Goal: Task Accomplishment & Management: Manage account settings

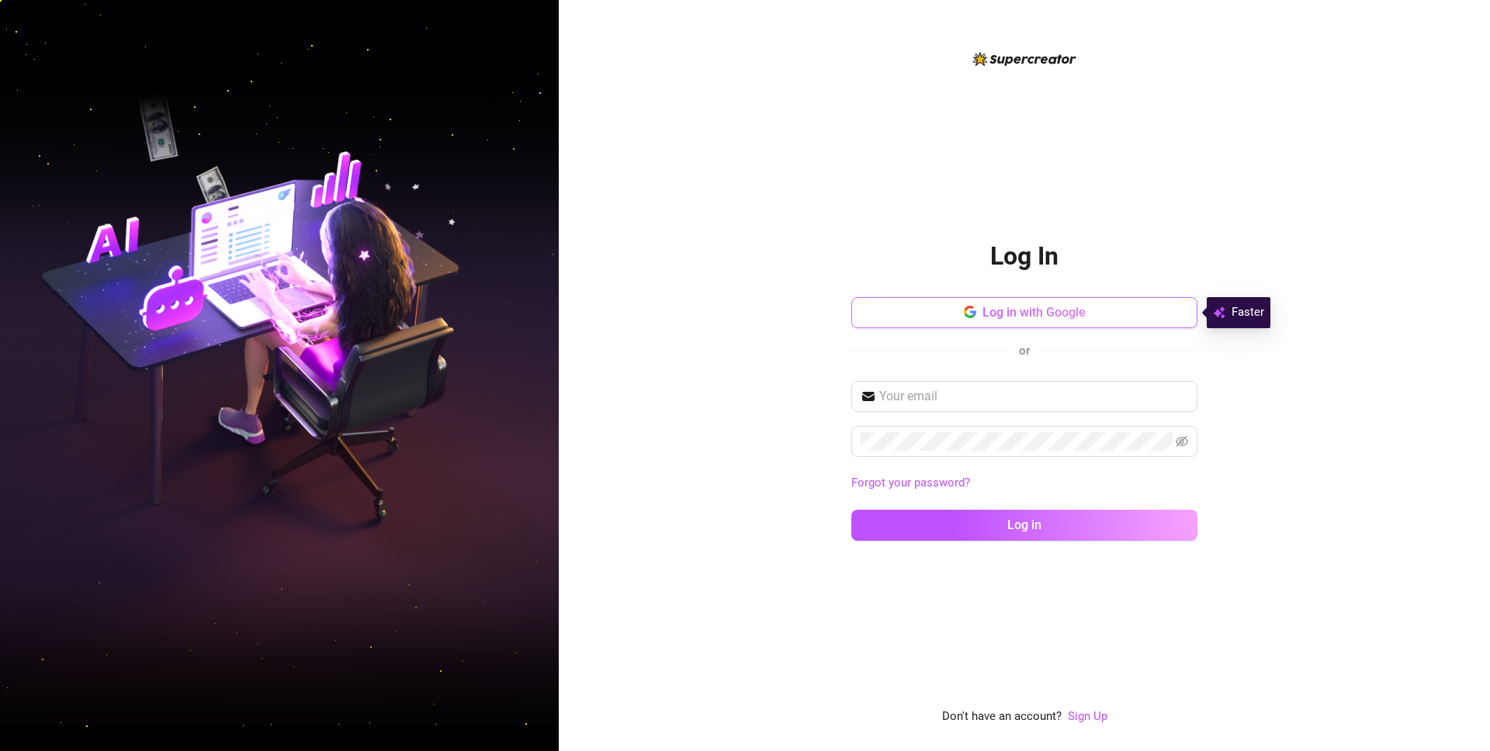
click at [1066, 317] on span "Log in with Google" at bounding box center [1034, 312] width 103 height 15
click at [1031, 306] on span "Log in with Google" at bounding box center [1034, 312] width 103 height 15
click at [1014, 321] on button "Log in with Google" at bounding box center [1024, 312] width 346 height 31
click at [927, 68] on div "Log In Log in with Google or Forgot your password? Log in Don't have an account…" at bounding box center [1024, 388] width 346 height 677
click at [1028, 310] on span "Log in with Google" at bounding box center [1034, 312] width 103 height 15
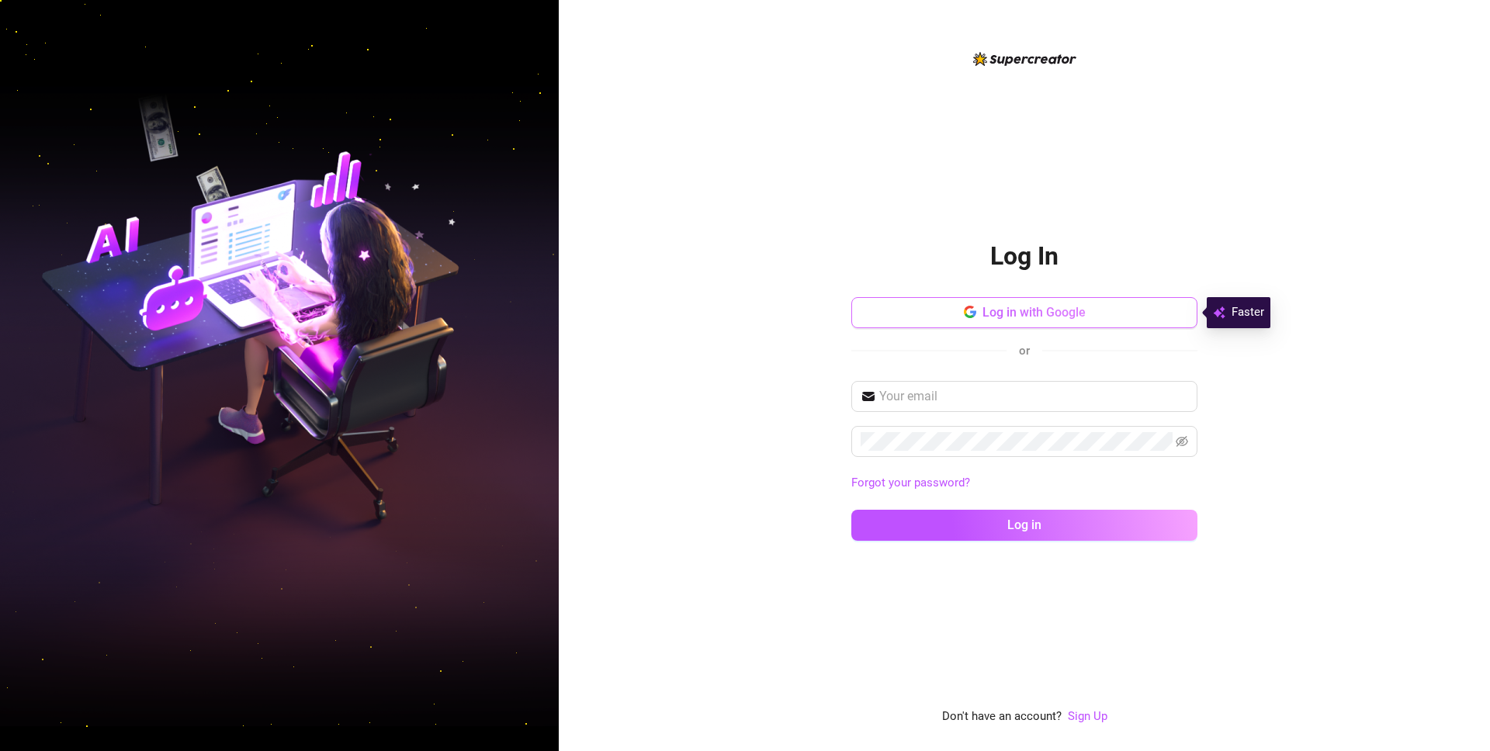
click at [977, 316] on button "Log in with Google" at bounding box center [1024, 312] width 346 height 31
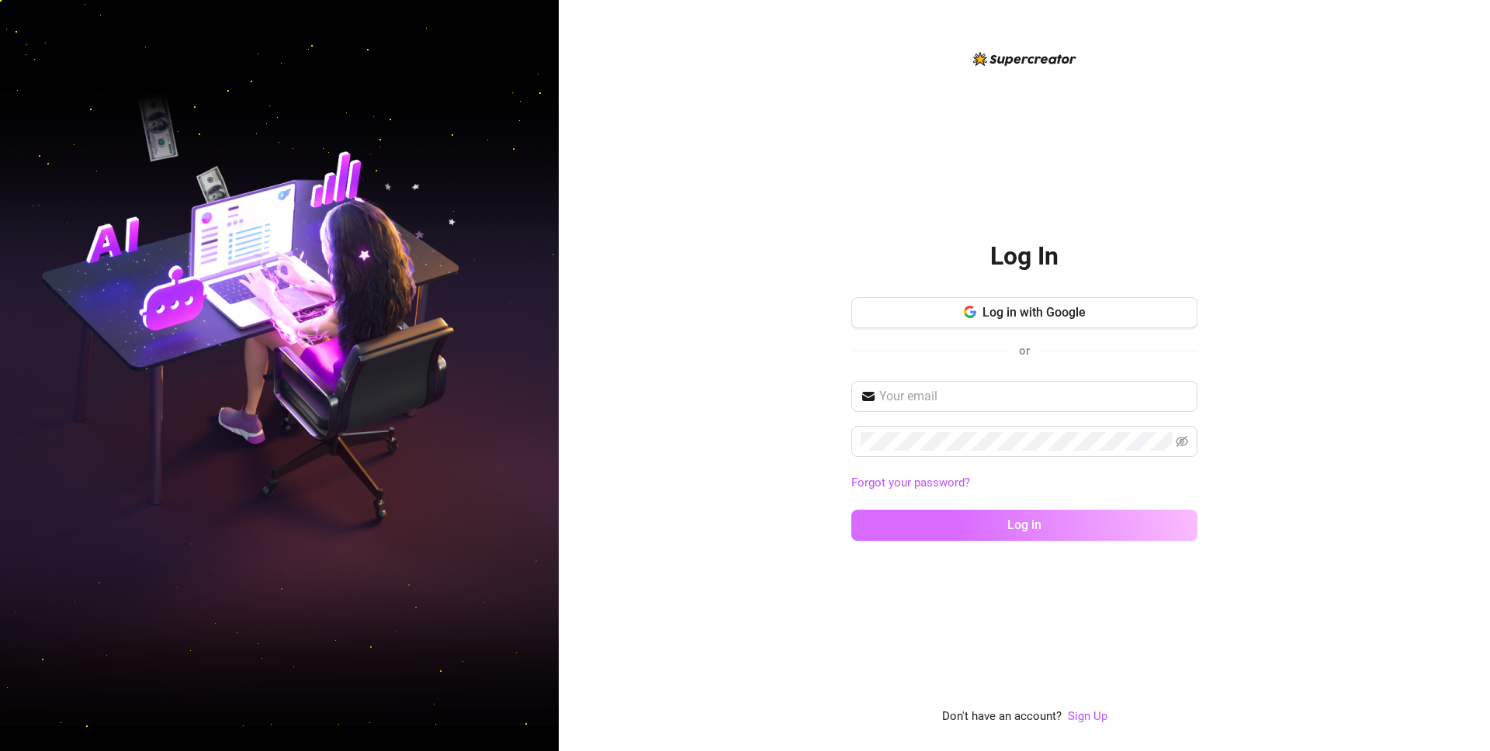
click at [1065, 522] on button "Log in" at bounding box center [1024, 525] width 346 height 31
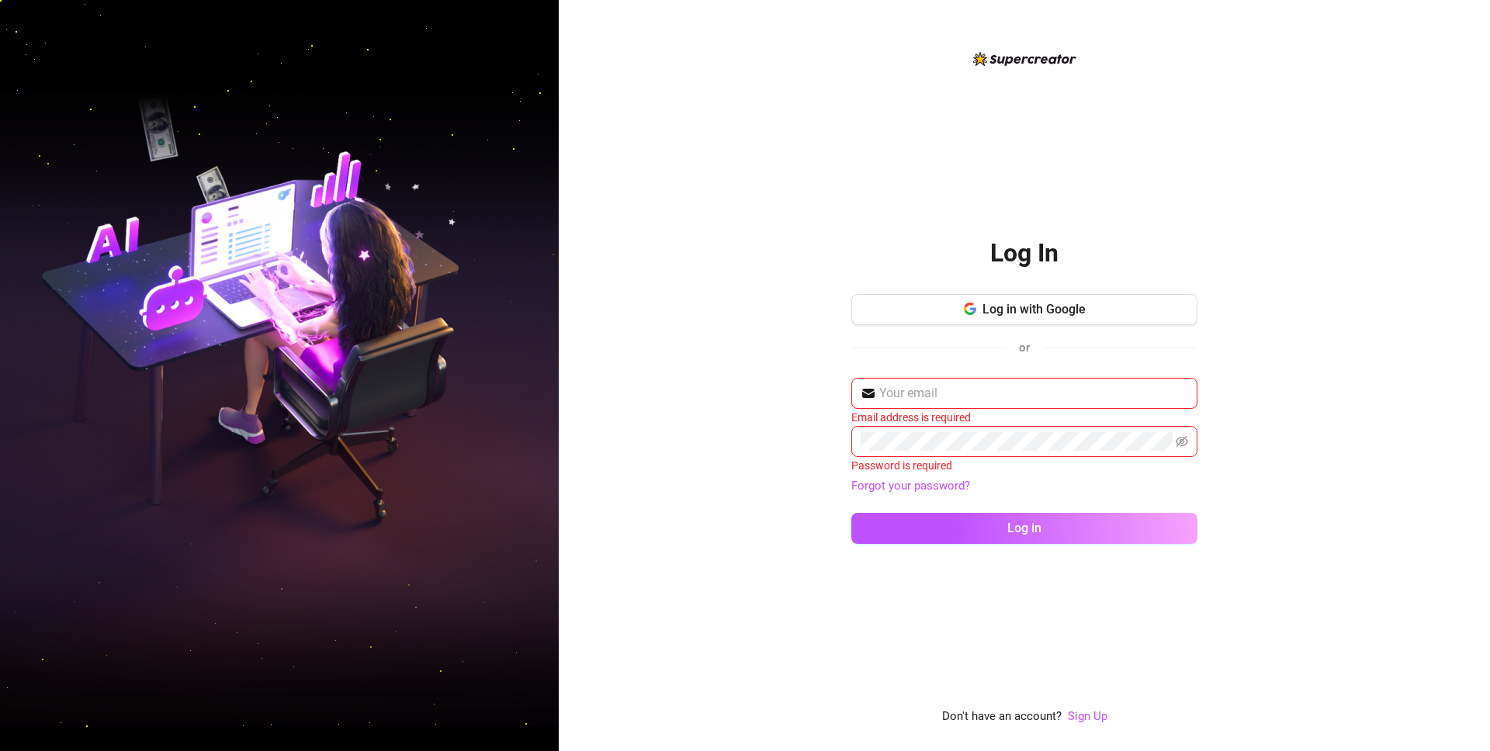
click at [957, 392] on input "text" at bounding box center [1033, 393] width 309 height 19
click at [991, 362] on div "Log in with Google or" at bounding box center [1024, 332] width 346 height 76
click at [1038, 317] on button "Log in with Google" at bounding box center [1024, 309] width 346 height 31
click at [1097, 718] on link "Sign Up" at bounding box center [1088, 716] width 40 height 14
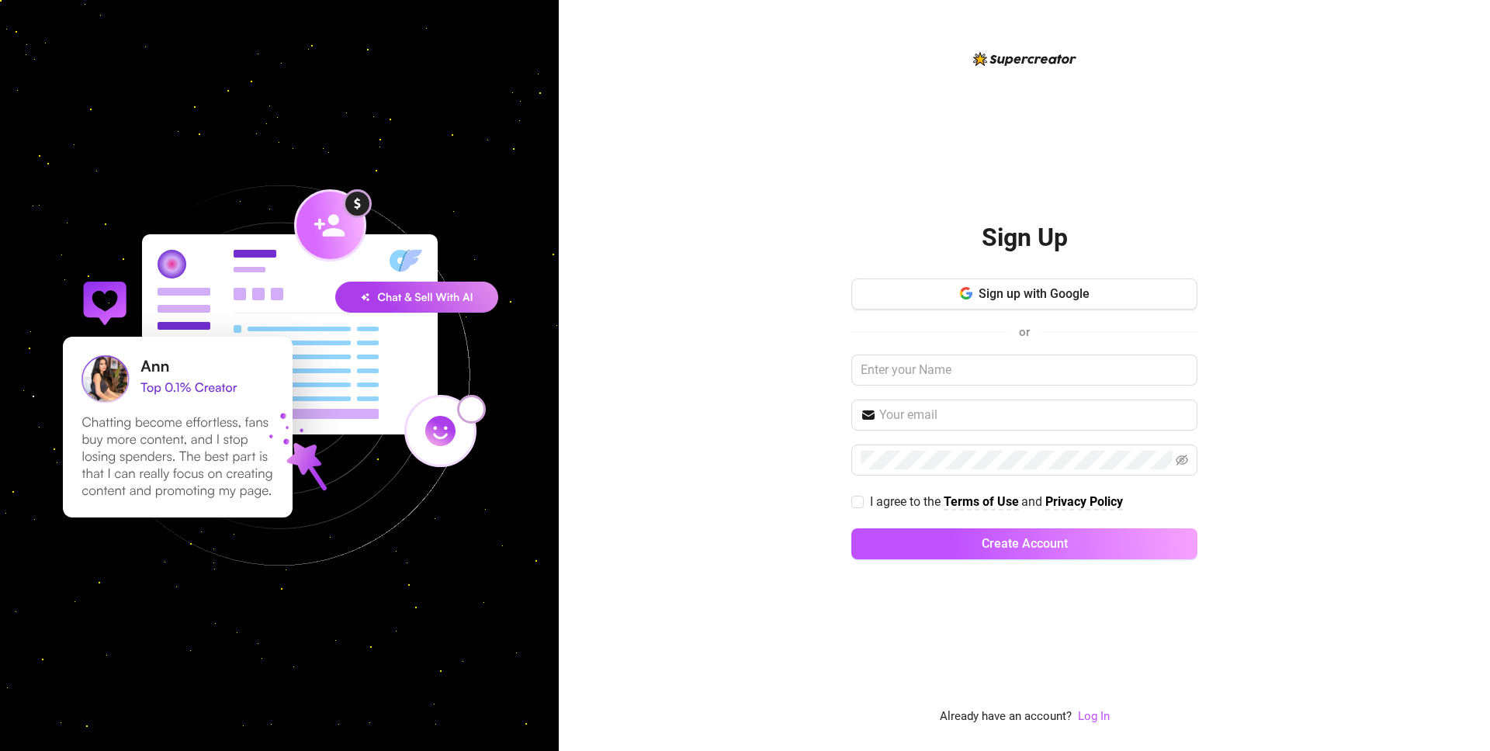
click at [1028, 268] on div "Sign Up Sign up with Google or I agree to the Terms of Use and Privacy Policy C…" at bounding box center [1024, 388] width 346 height 372
click at [1028, 289] on span "Sign up with Google" at bounding box center [1034, 293] width 111 height 15
click at [1056, 298] on span "Sign up with Google" at bounding box center [1034, 293] width 111 height 15
click at [1047, 59] on img at bounding box center [1024, 59] width 103 height 14
click at [445, 201] on img at bounding box center [279, 375] width 537 height 537
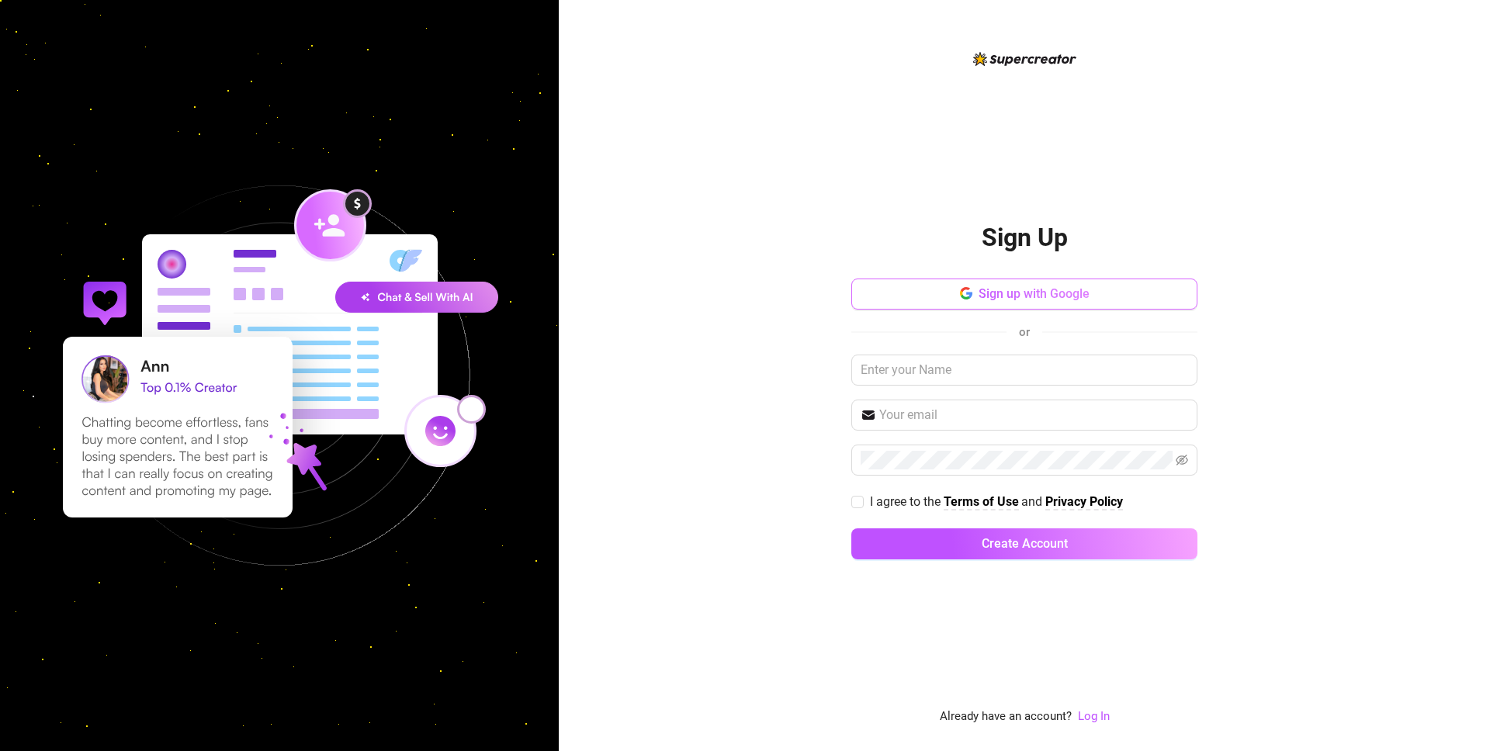
click at [1038, 293] on span "Sign up with Google" at bounding box center [1034, 293] width 111 height 15
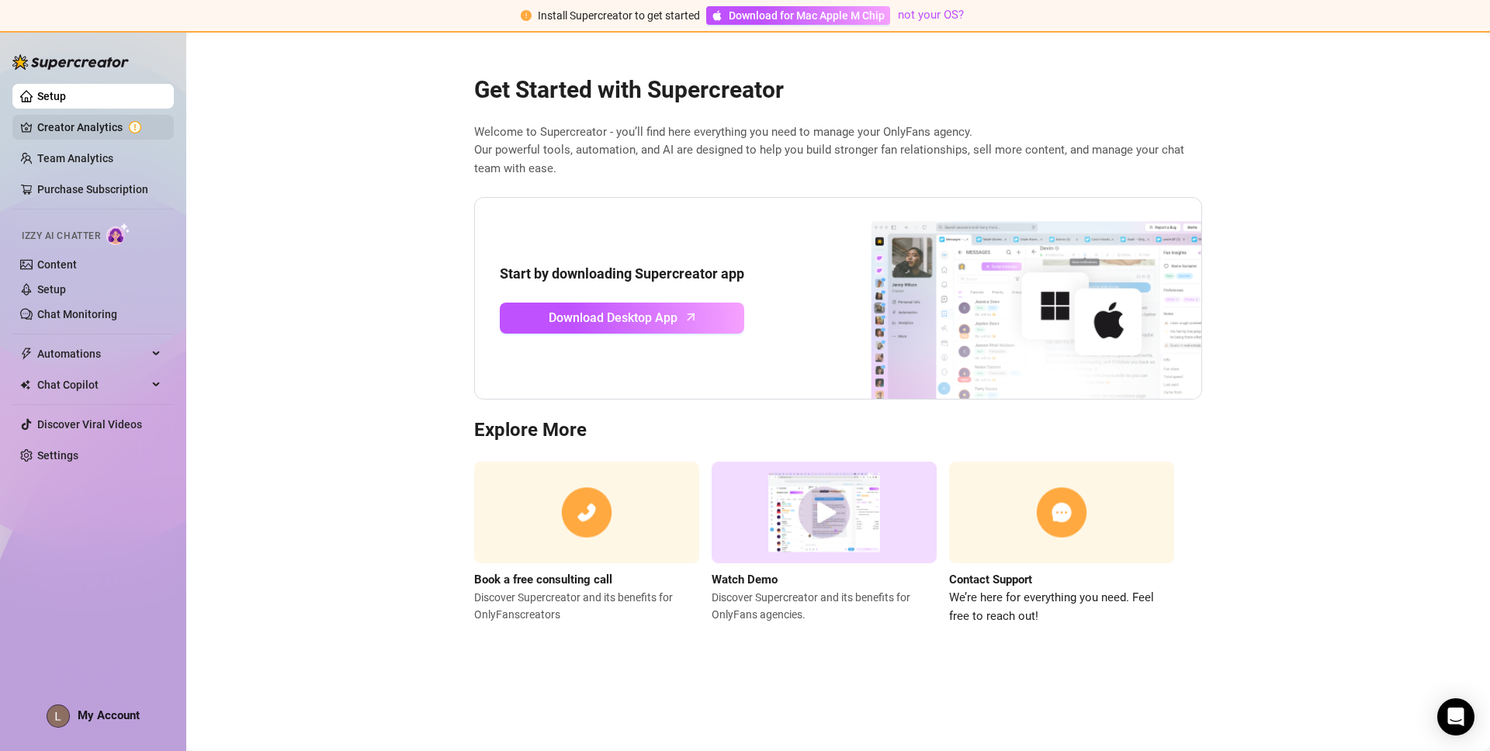
click at [86, 130] on link "Creator Analytics" at bounding box center [99, 127] width 124 height 25
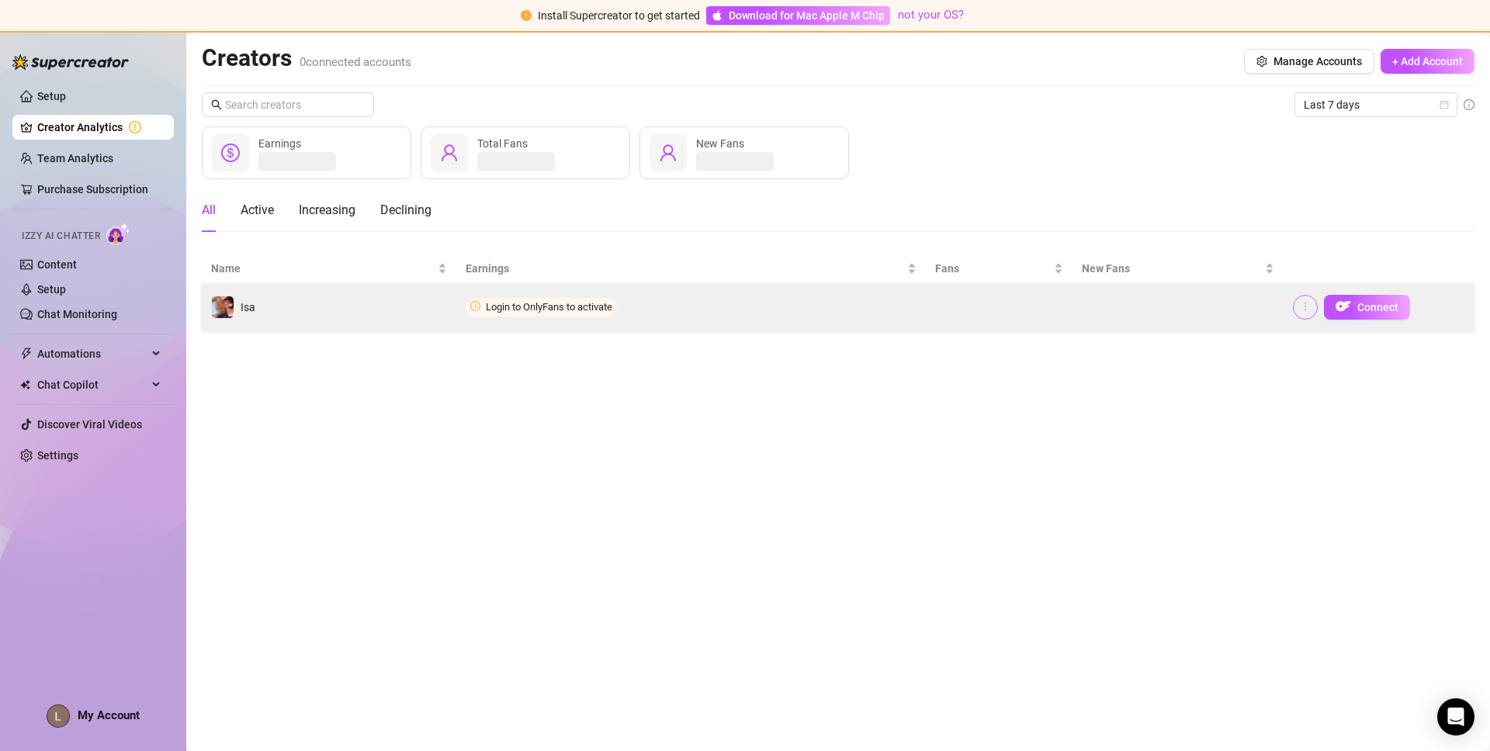
click at [1311, 307] on button "button" at bounding box center [1305, 307] width 25 height 25
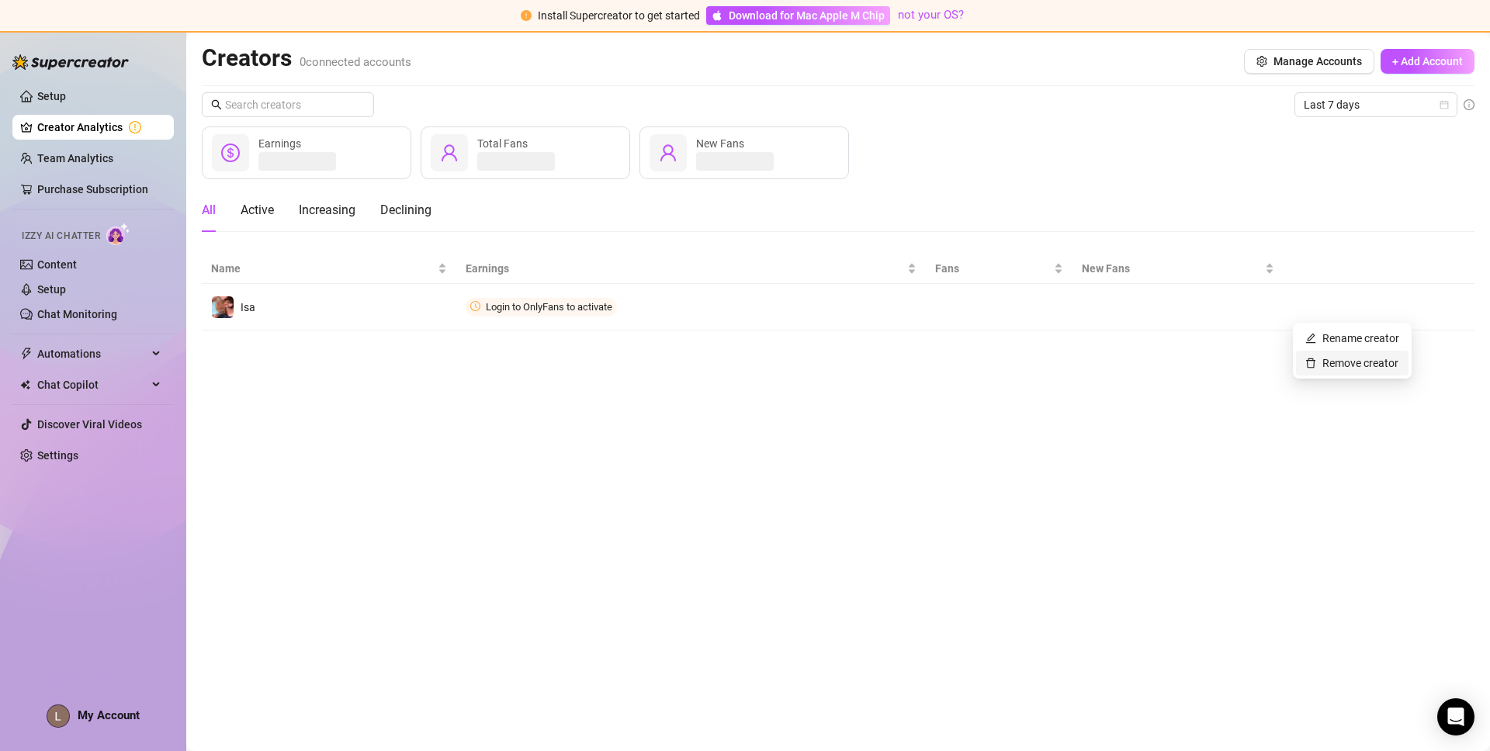
click at [1343, 366] on link "Remove creator" at bounding box center [1351, 363] width 93 height 12
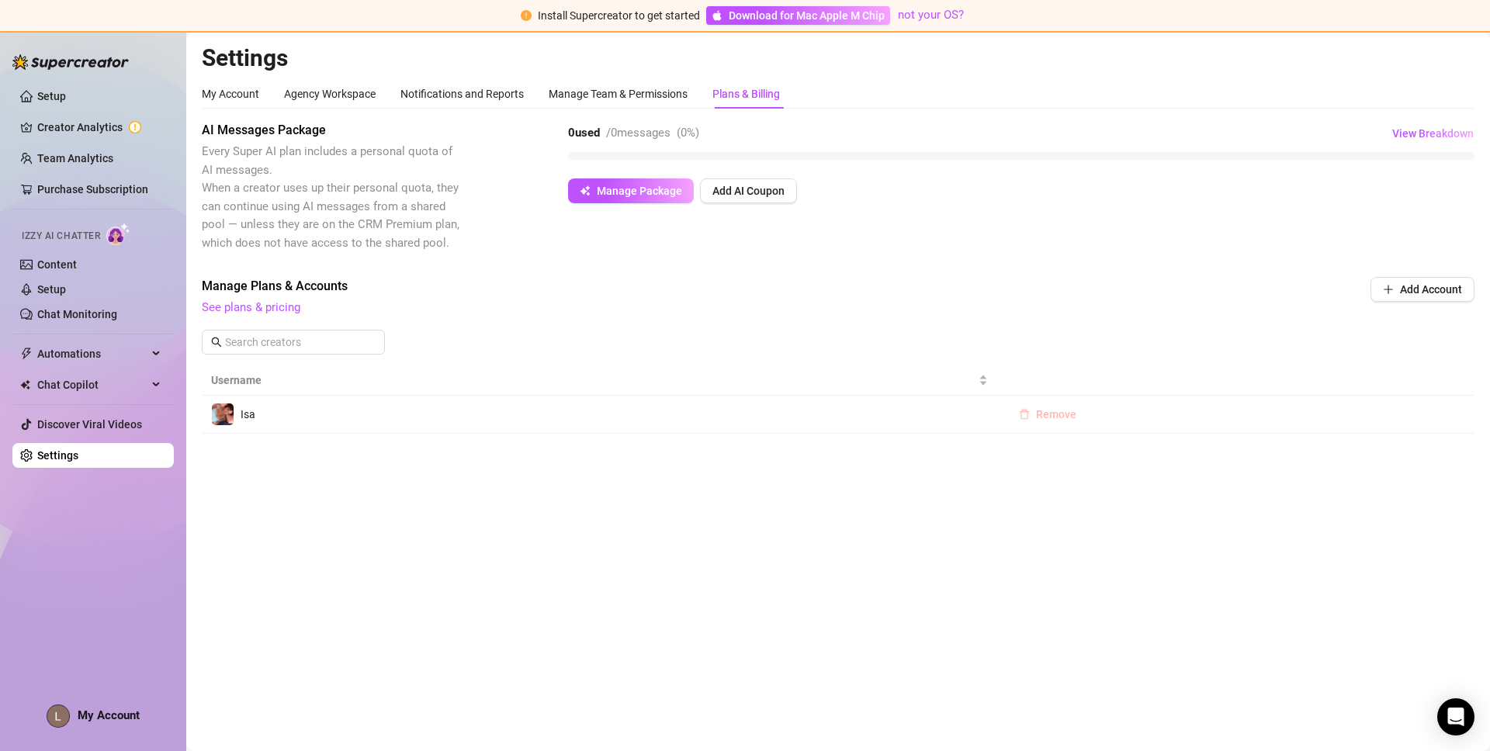
click at [1059, 414] on span "Remove" at bounding box center [1056, 414] width 40 height 12
click at [1159, 372] on span "OK" at bounding box center [1152, 374] width 15 height 12
click at [1451, 293] on span "Add Account" at bounding box center [1431, 289] width 62 height 12
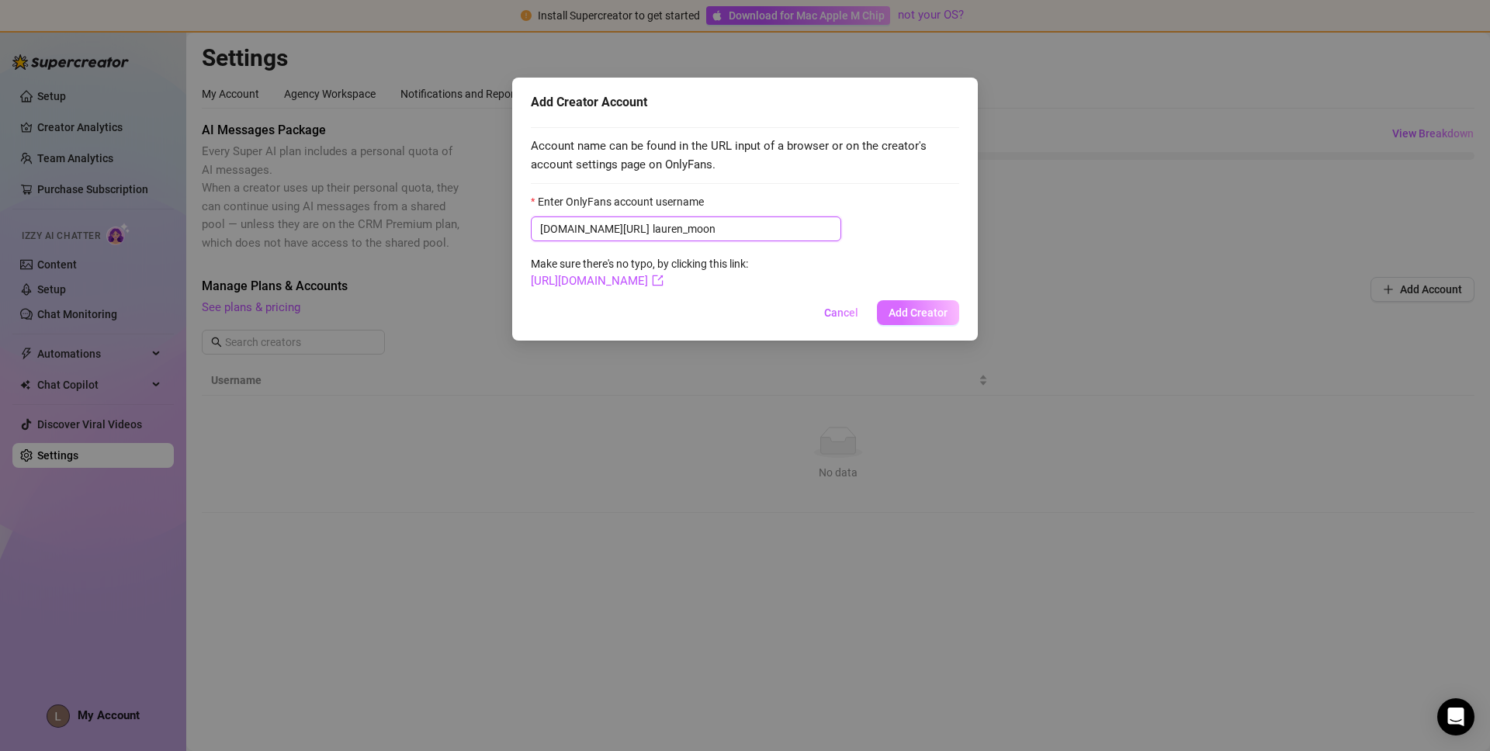
type input "lauren_moon"
click at [927, 318] on span "Add Creator" at bounding box center [918, 313] width 59 height 12
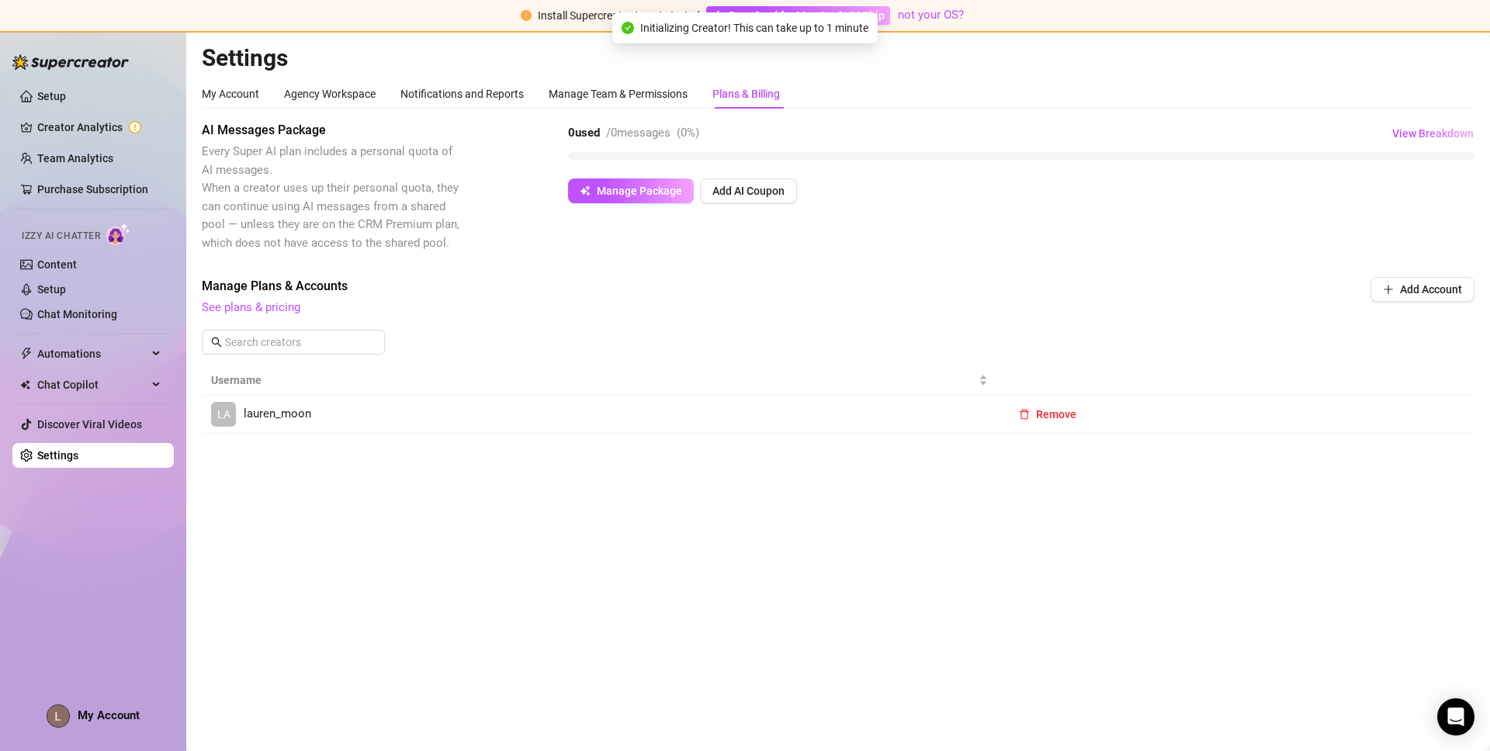
click at [948, 414] on link "LA lauren_moon" at bounding box center [599, 414] width 777 height 25
click at [298, 413] on span "lauren_moon" at bounding box center [278, 414] width 68 height 19
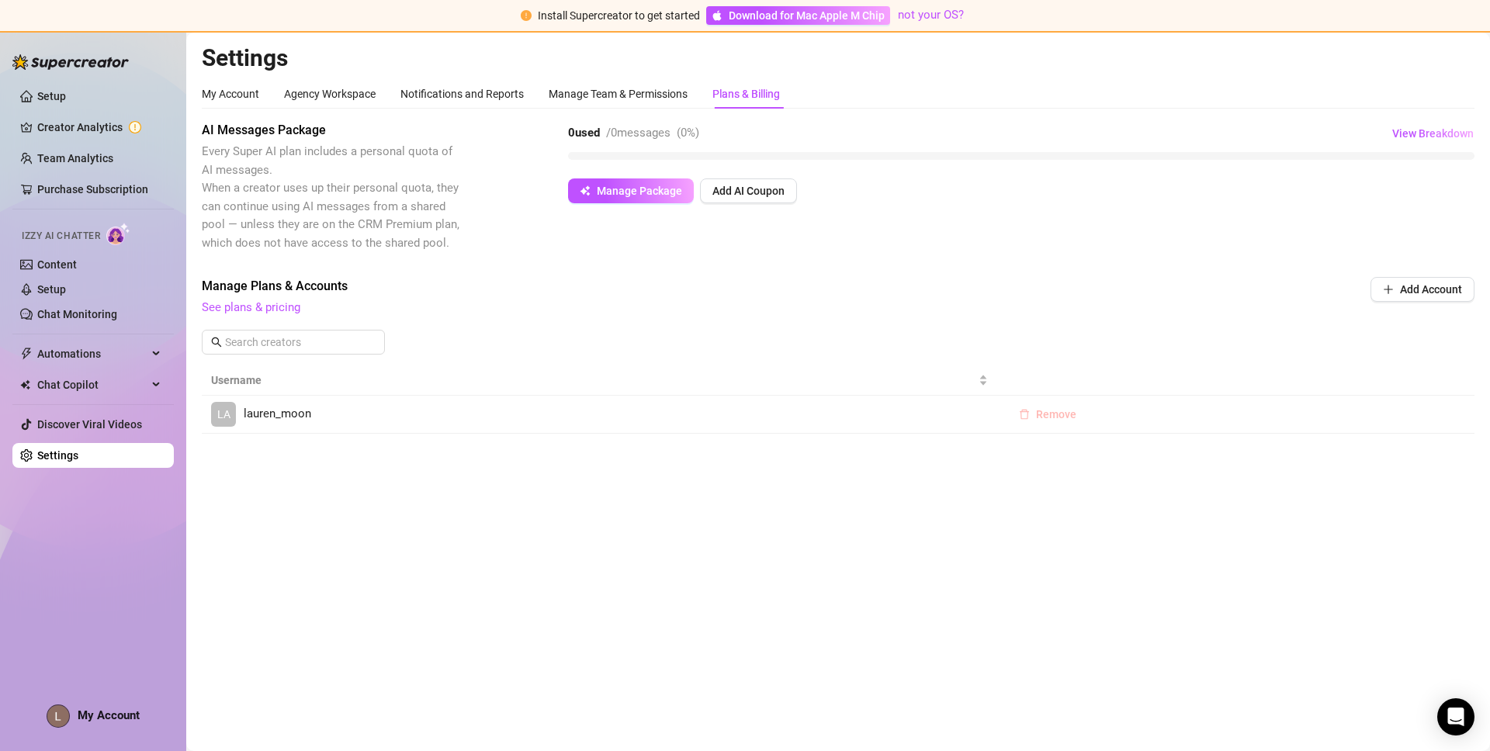
click at [1058, 411] on span "Remove" at bounding box center [1056, 414] width 40 height 12
click at [1155, 369] on span "OK" at bounding box center [1152, 374] width 15 height 12
click at [1416, 282] on button "Add Account" at bounding box center [1423, 289] width 104 height 25
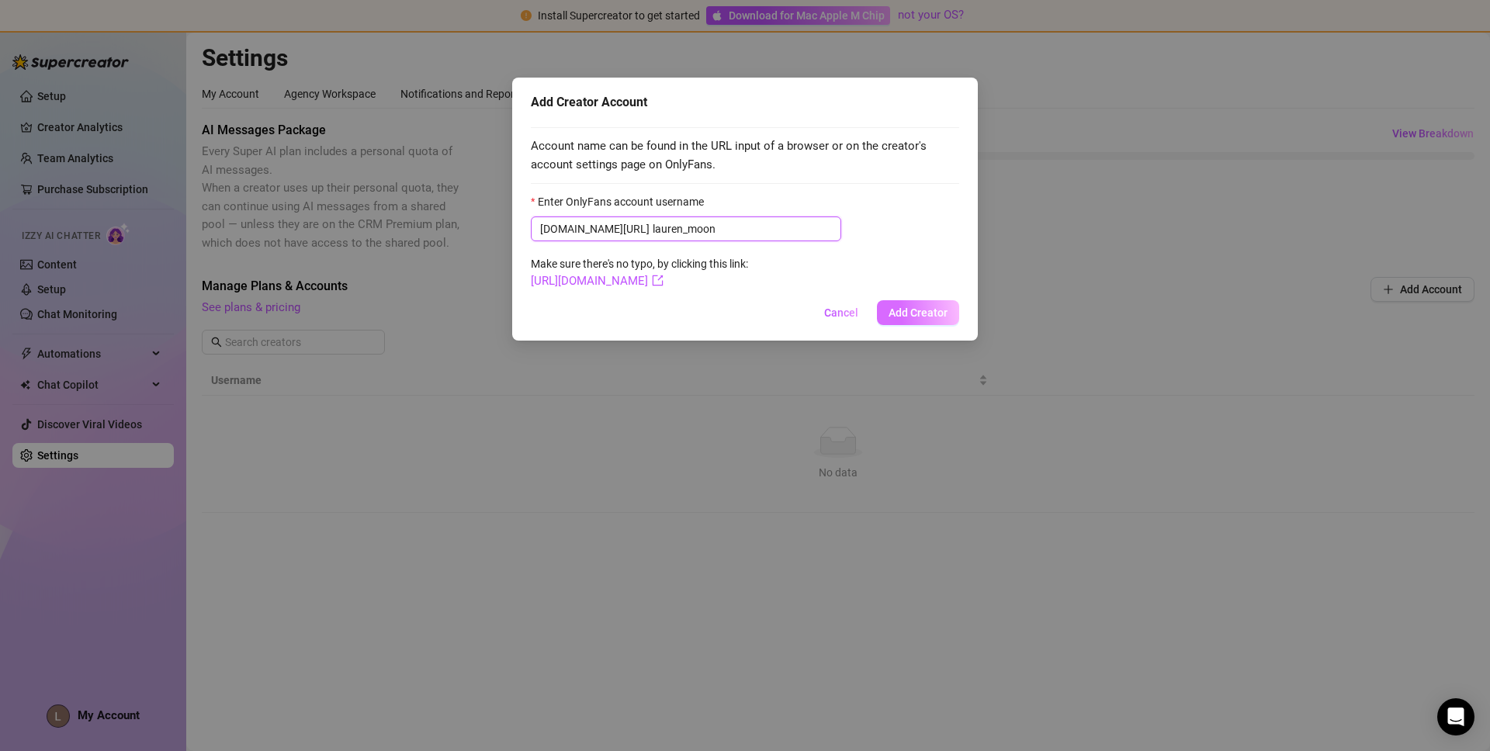
type input "lauren_moon"
click at [934, 314] on span "Add Creator" at bounding box center [918, 313] width 59 height 12
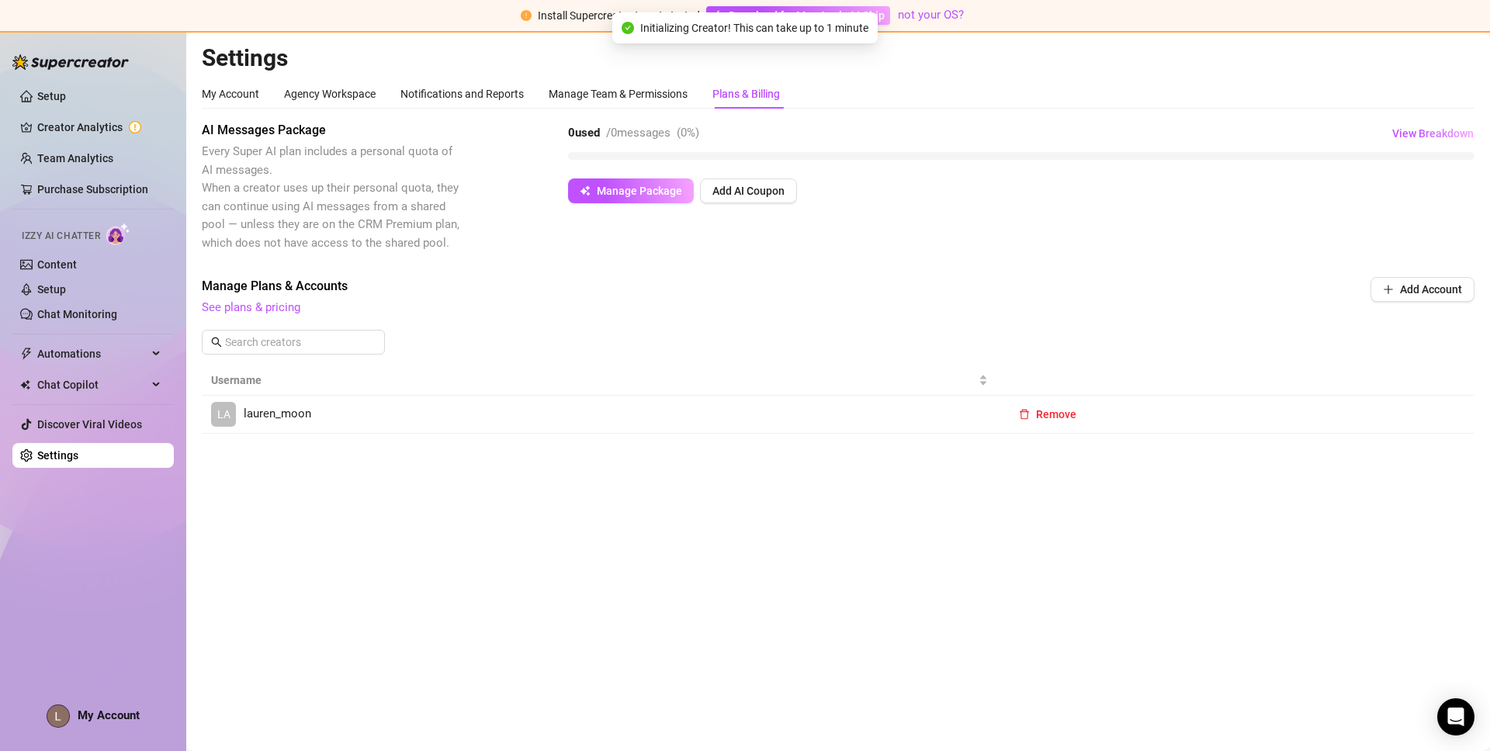
click at [844, 416] on link "LA lauren_moon" at bounding box center [599, 414] width 777 height 25
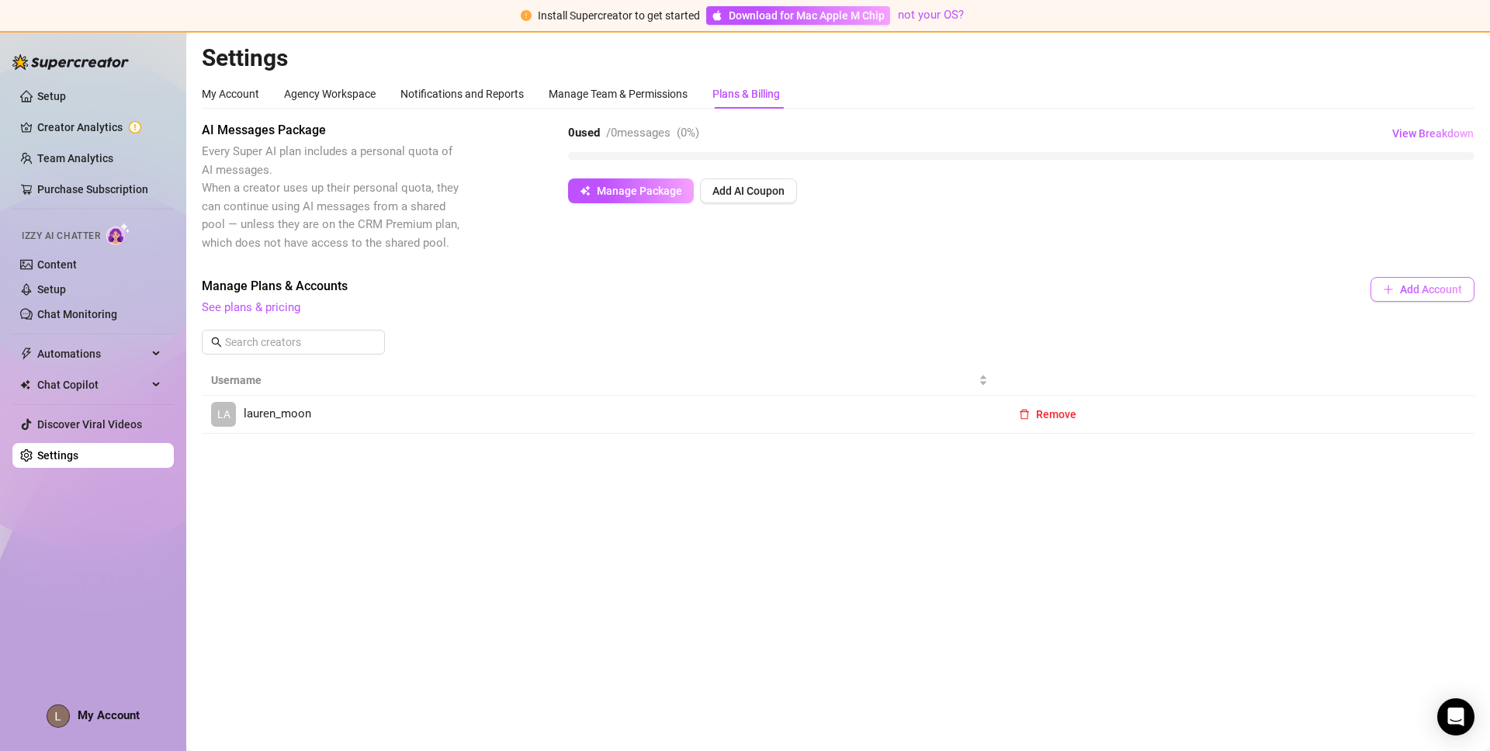
click at [1388, 284] on icon "plus" at bounding box center [1388, 289] width 11 height 11
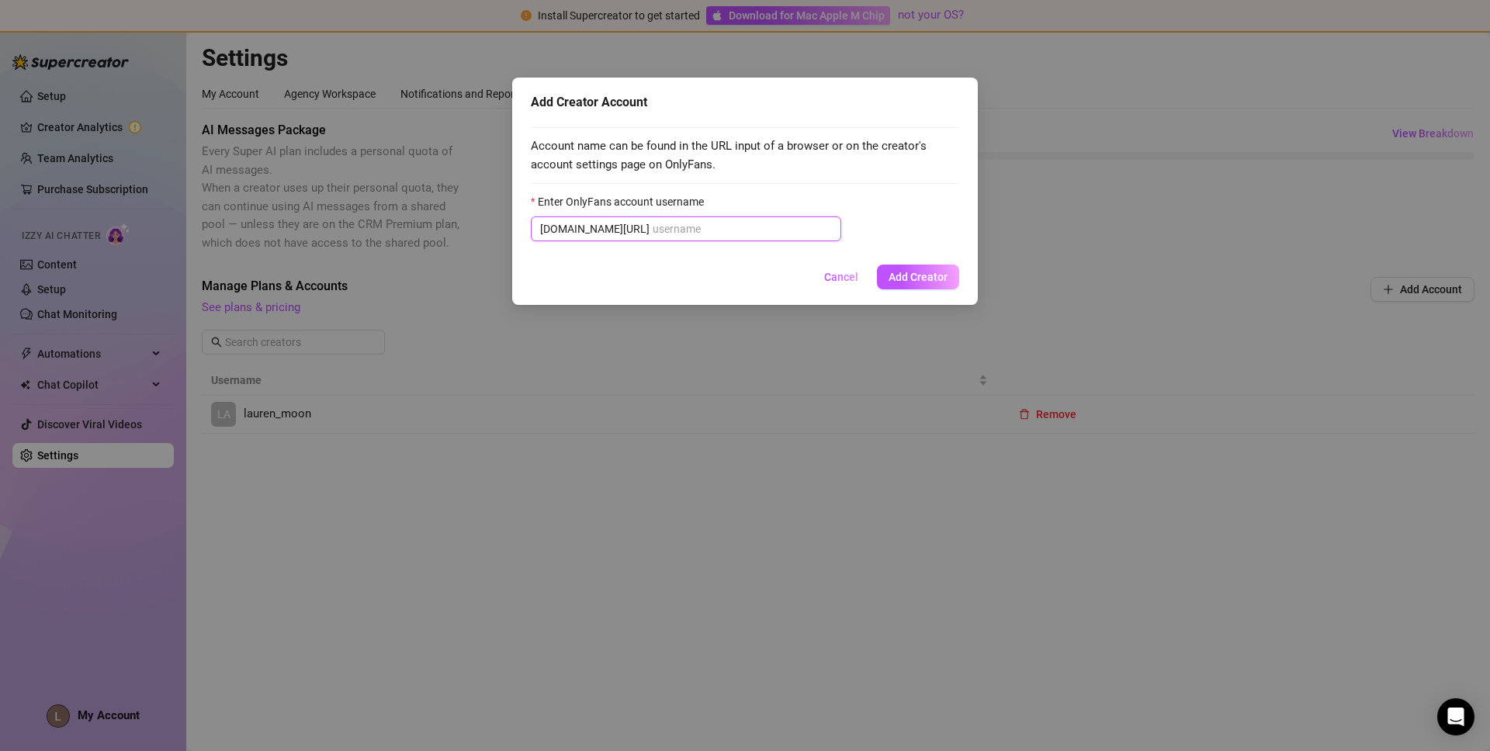
paste input "[DEMOGRAPHIC_DATA]"
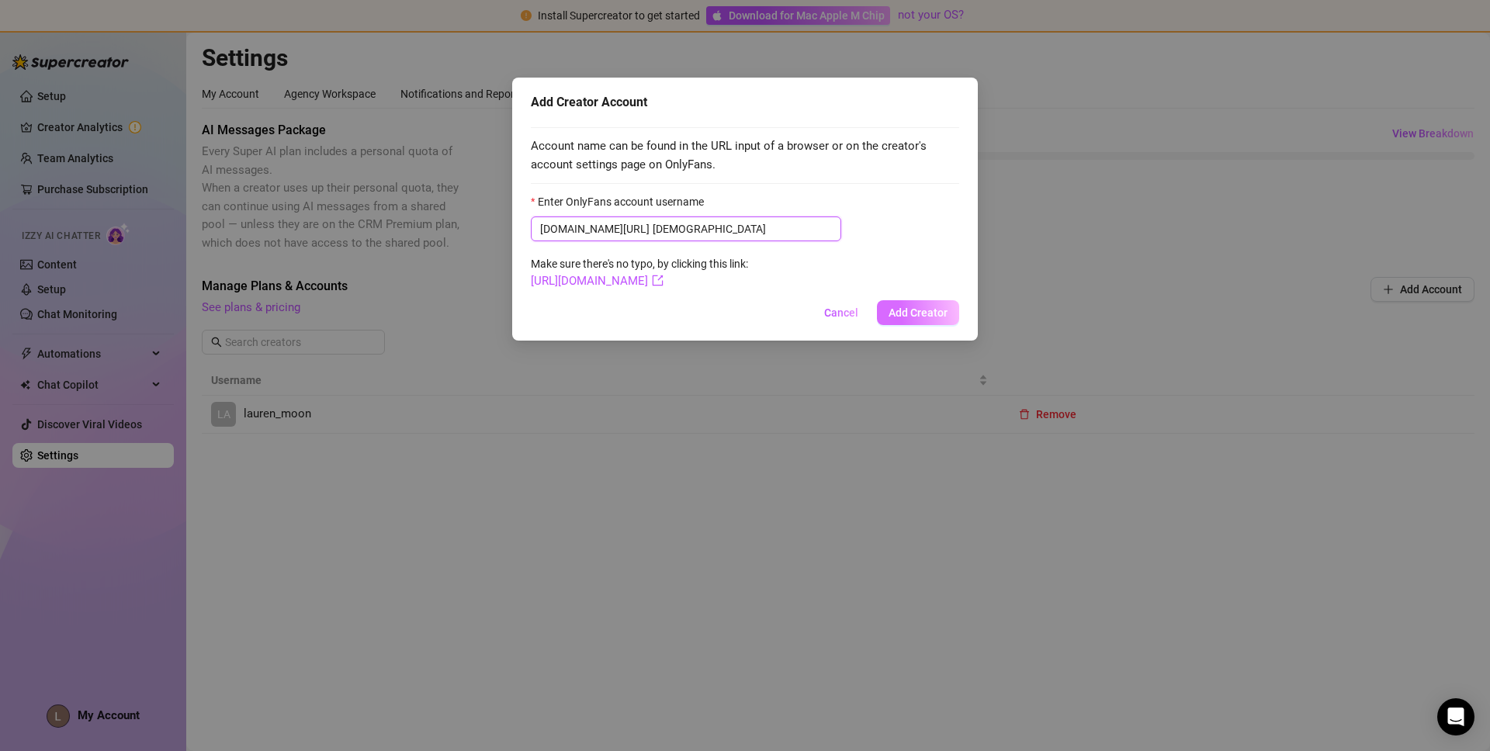
type input "[DEMOGRAPHIC_DATA]"
click at [914, 313] on span "Add Creator" at bounding box center [918, 313] width 59 height 12
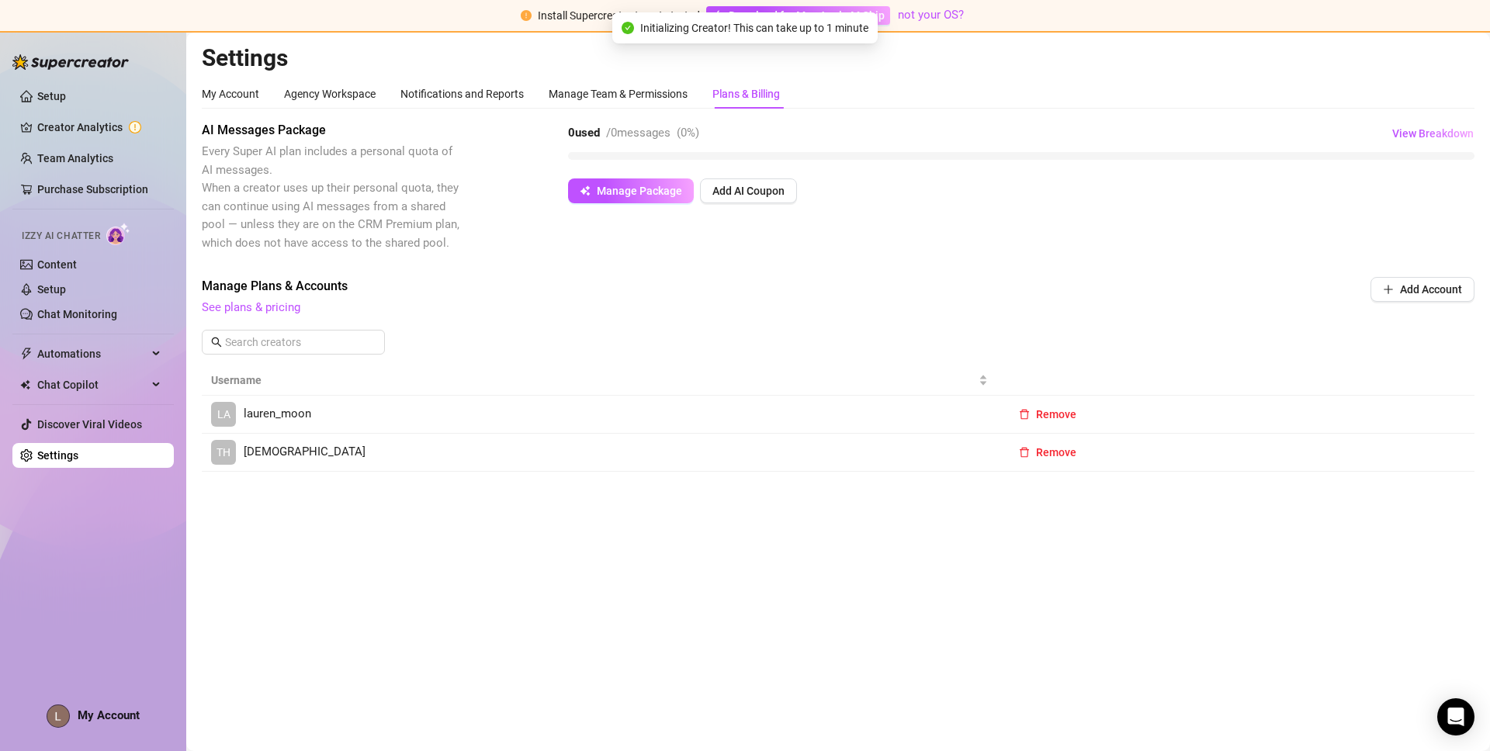
click at [955, 512] on main "Settings My Account Agency Workspace Notifications and Reports Manage Team & Pe…" at bounding box center [838, 392] width 1304 height 719
click at [71, 126] on link "Creator Analytics" at bounding box center [99, 127] width 124 height 25
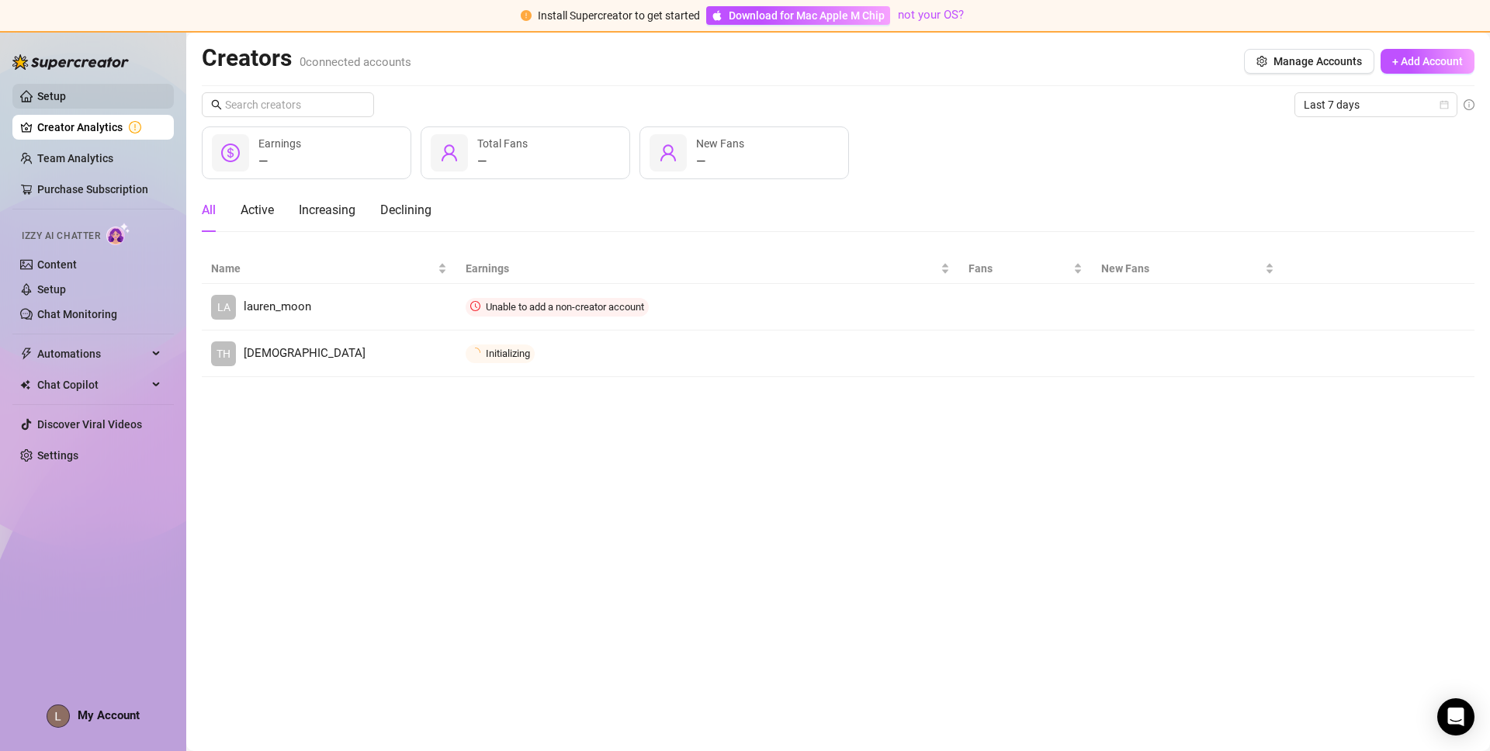
click at [66, 92] on link "Setup" at bounding box center [51, 96] width 29 height 12
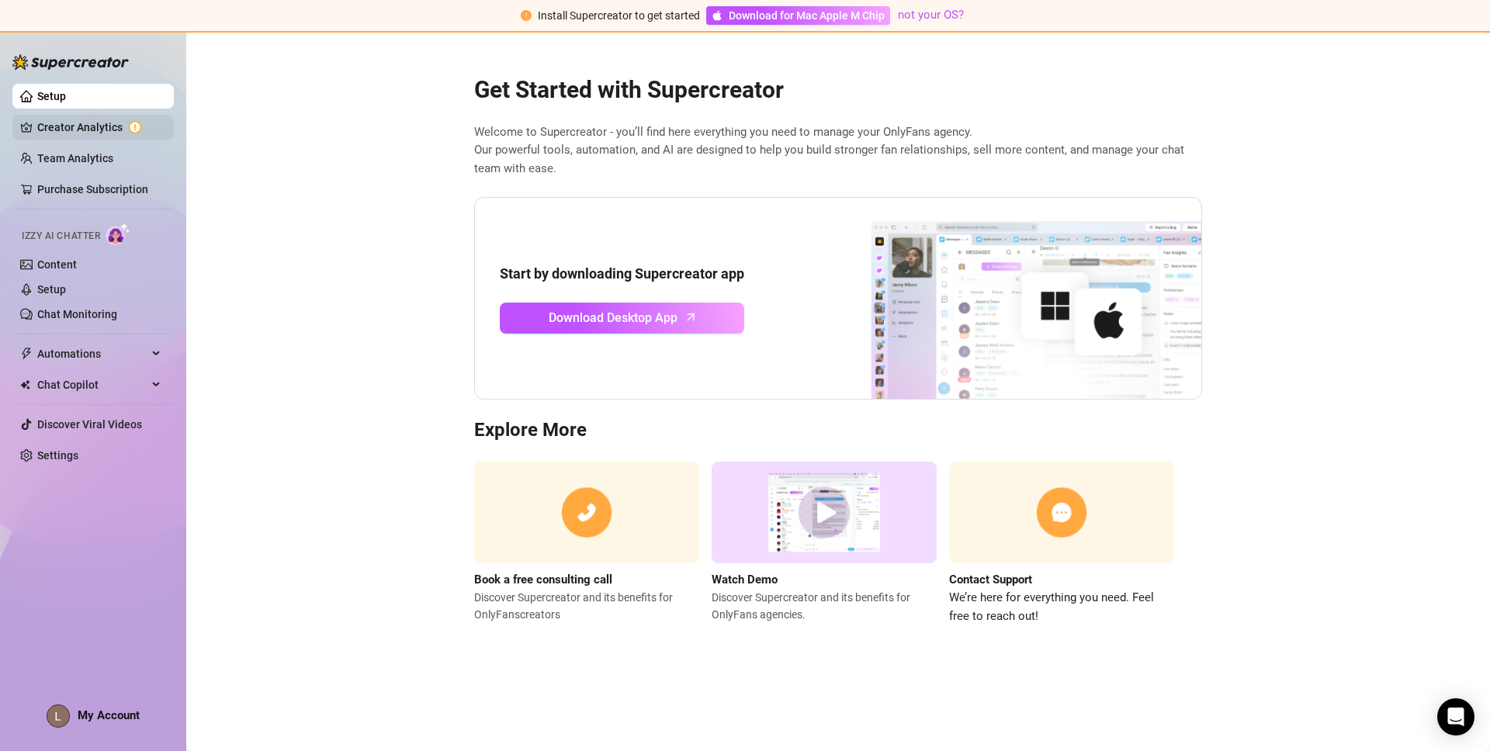
click at [89, 121] on link "Creator Analytics" at bounding box center [99, 127] width 124 height 25
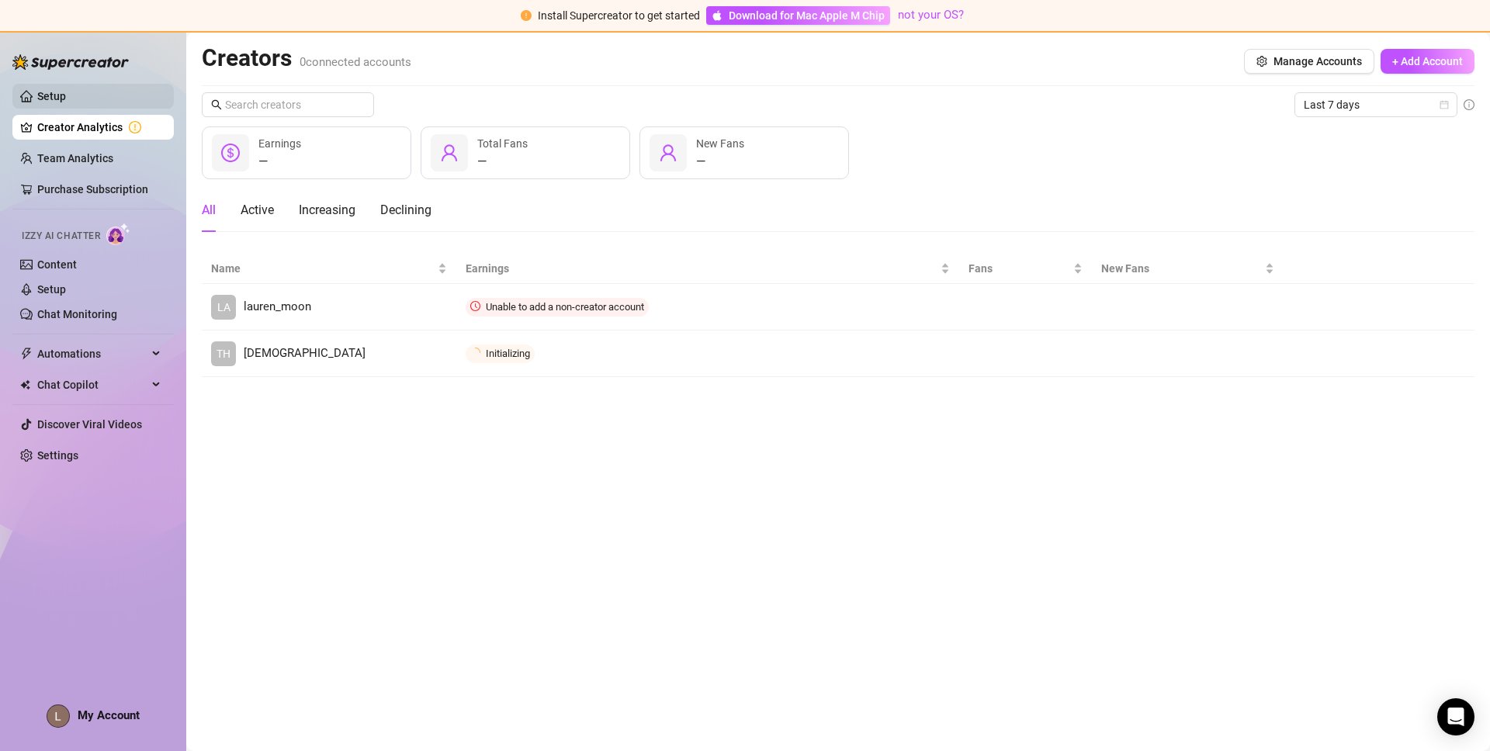
click at [66, 98] on link "Setup" at bounding box center [51, 96] width 29 height 12
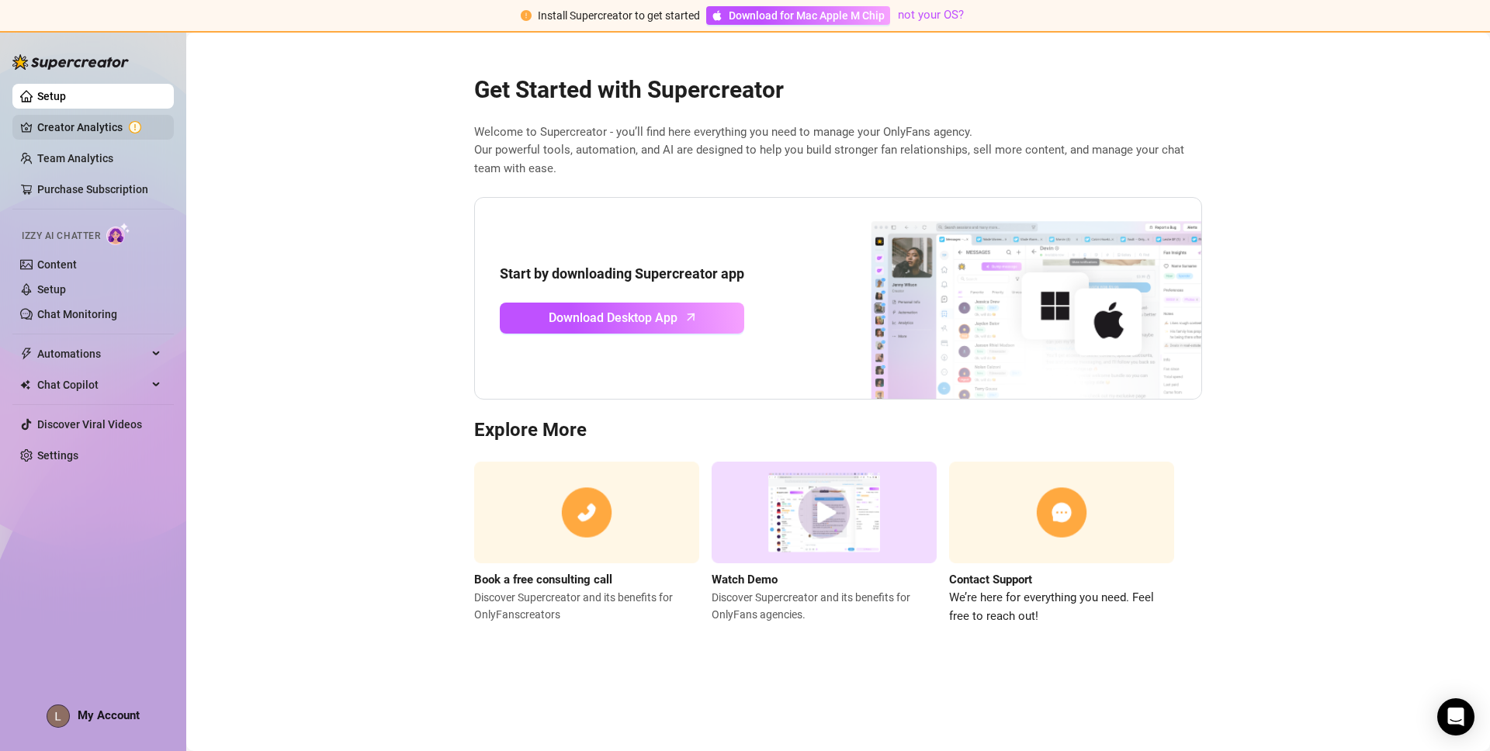
click at [95, 128] on link "Creator Analytics" at bounding box center [99, 127] width 124 height 25
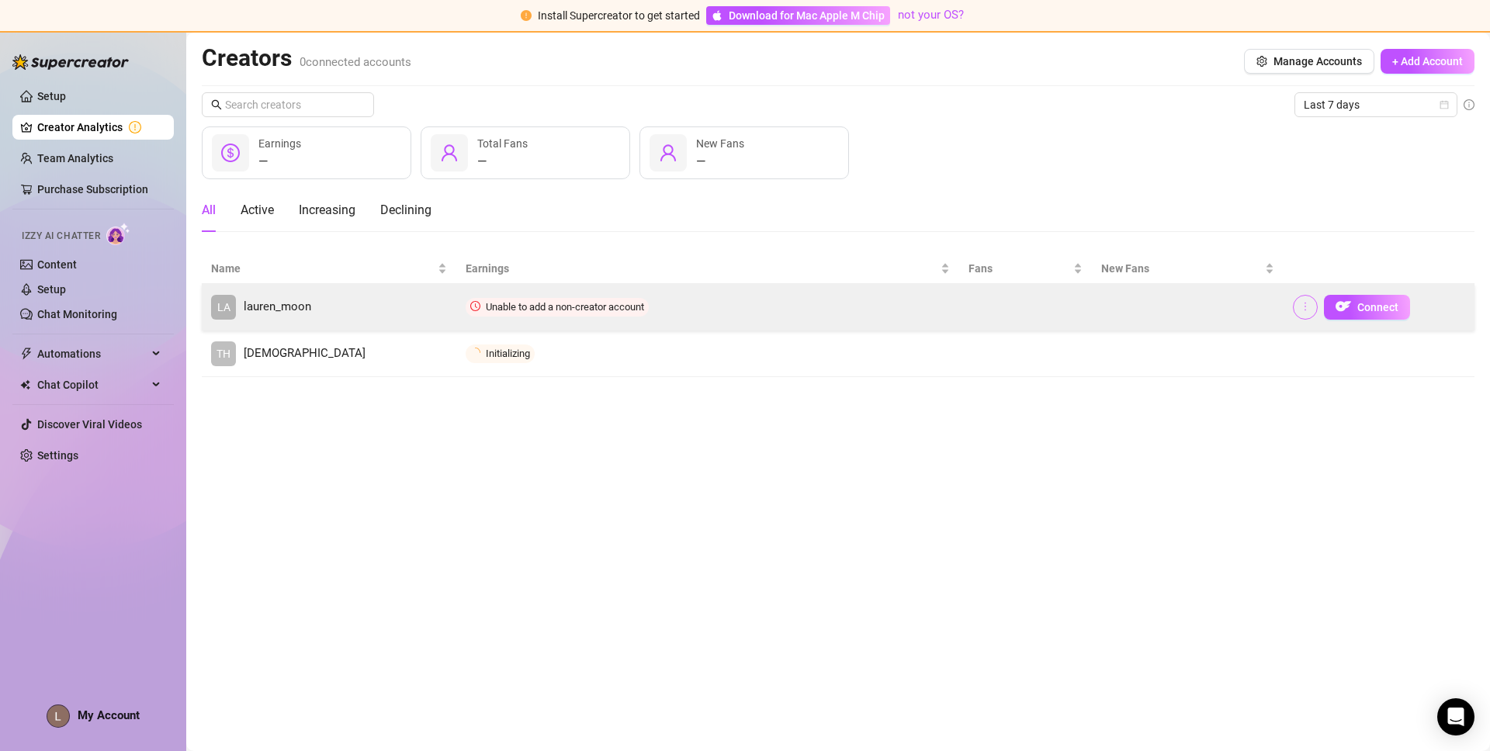
click at [1303, 307] on icon "more" at bounding box center [1305, 306] width 11 height 11
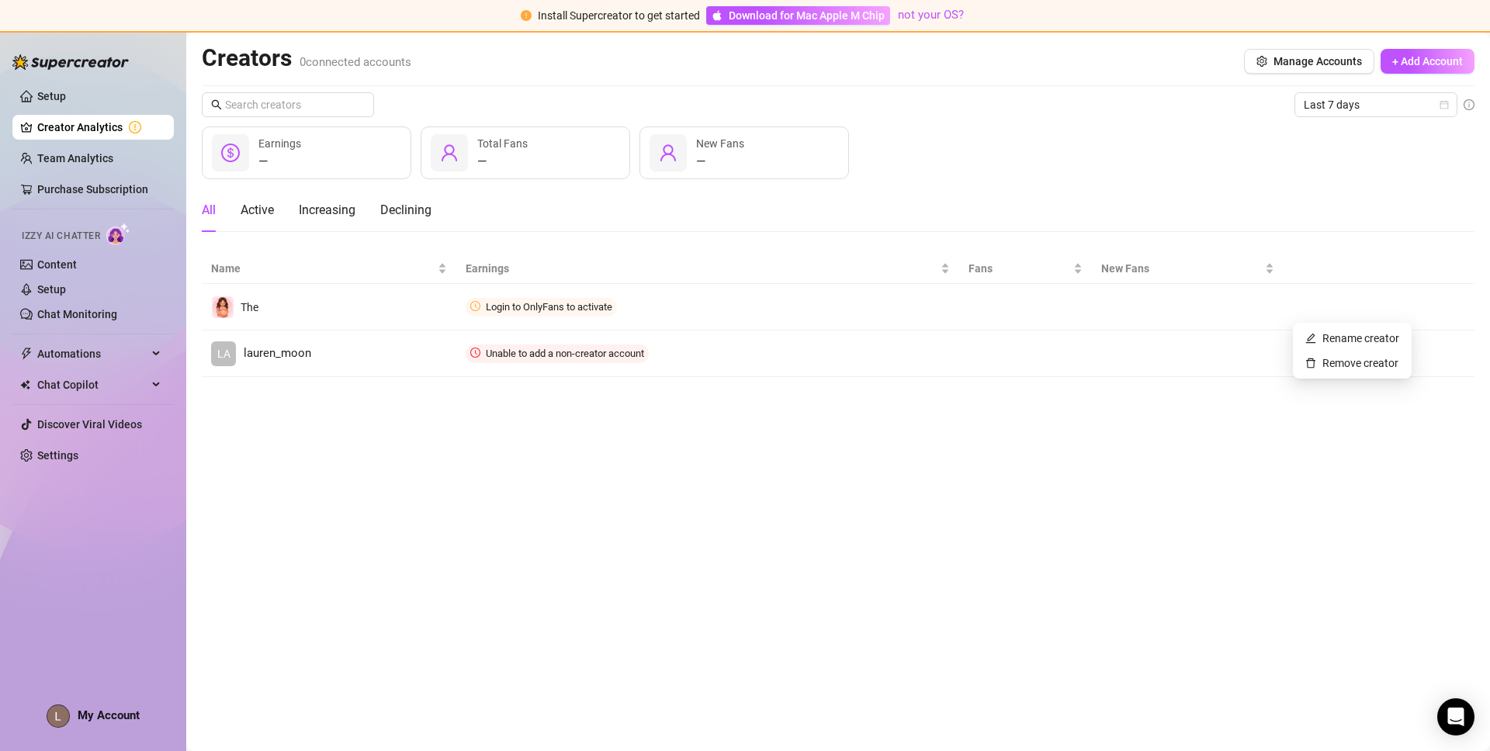
click at [1271, 507] on main "Creators 0 connected accounts Manage Accounts + Add Account Last 7 days — Earni…" at bounding box center [838, 392] width 1304 height 719
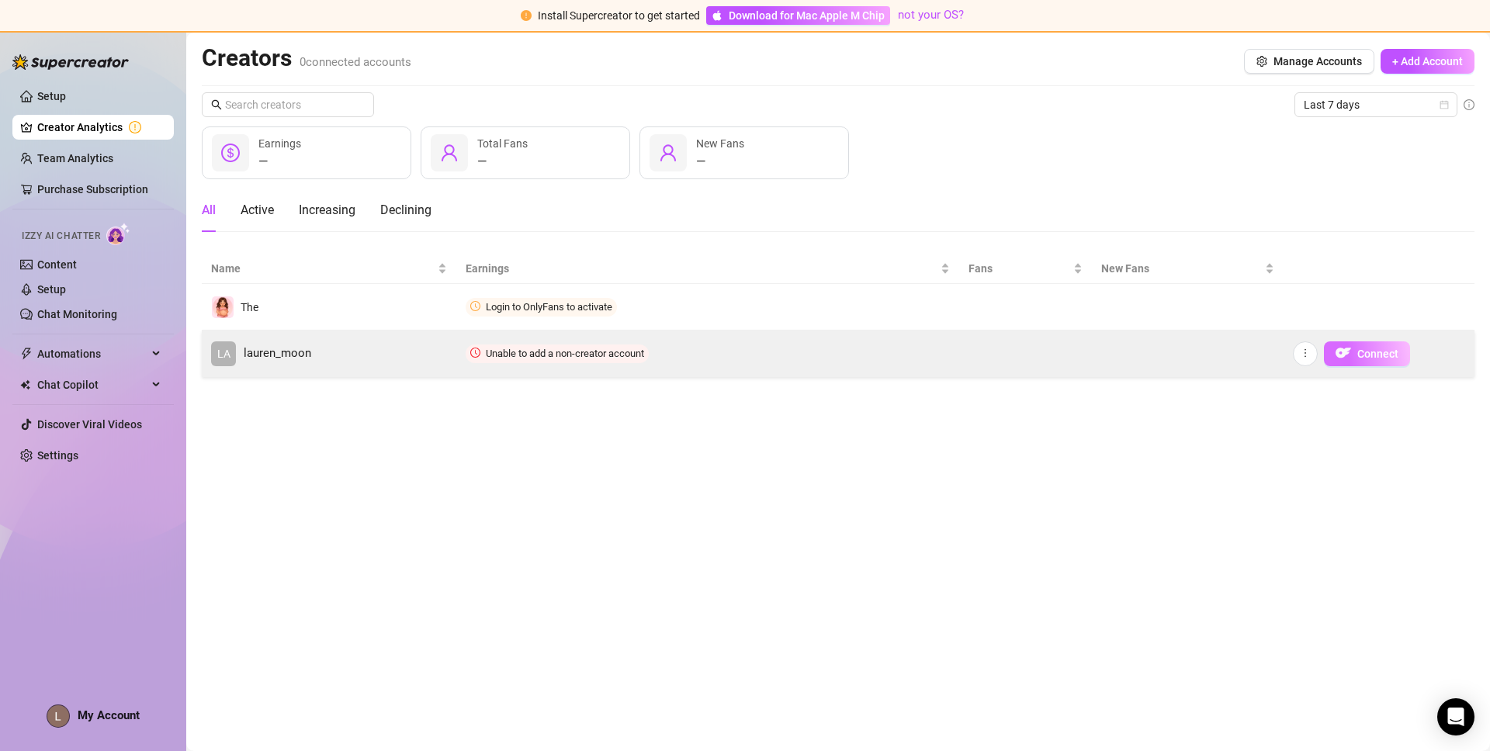
click at [1362, 356] on span "Connect" at bounding box center [1377, 354] width 41 height 12
click at [1369, 352] on span "Connect" at bounding box center [1377, 354] width 41 height 12
click at [1365, 356] on span "Connect" at bounding box center [1377, 354] width 41 height 12
click at [1306, 355] on icon "more" at bounding box center [1305, 353] width 11 height 11
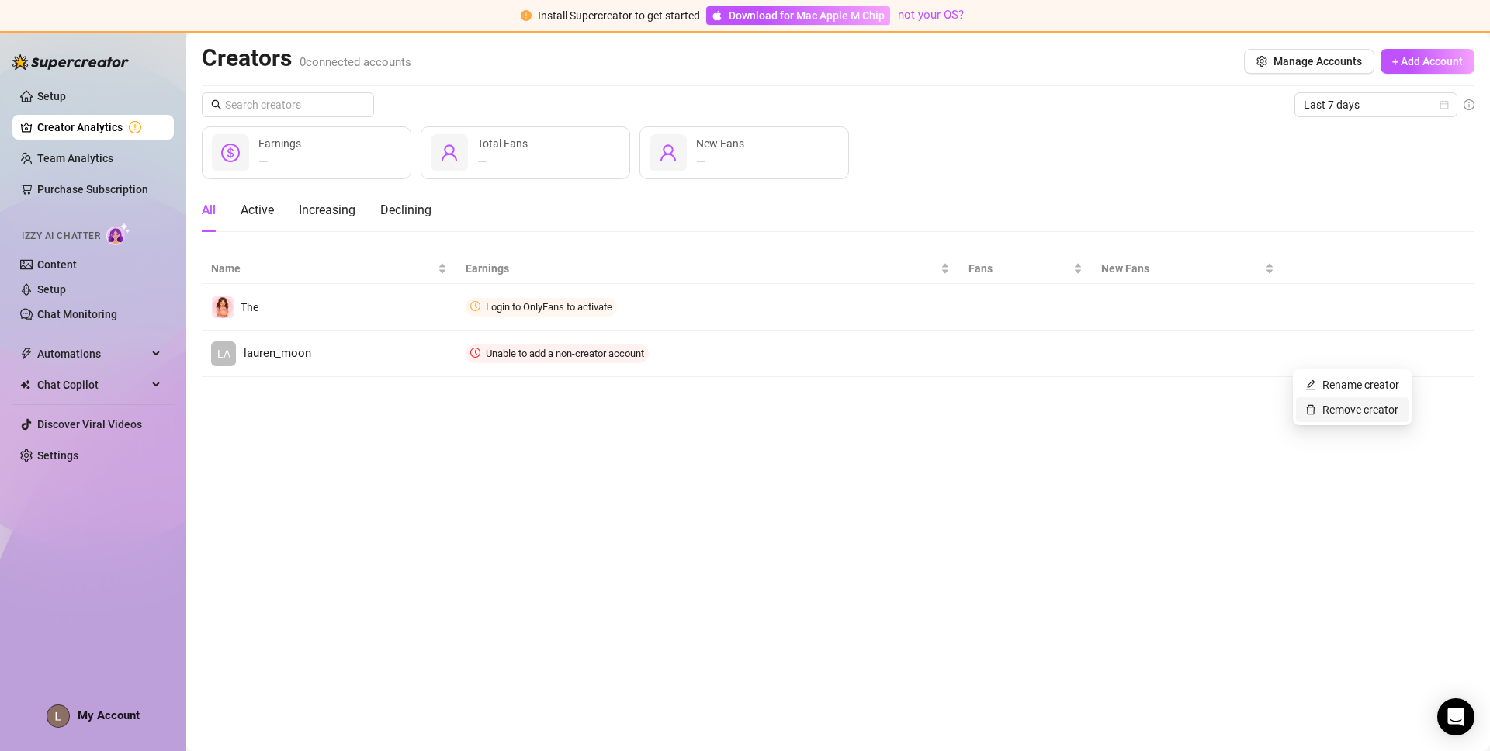
click at [1336, 407] on link "Remove creator" at bounding box center [1351, 410] width 93 height 12
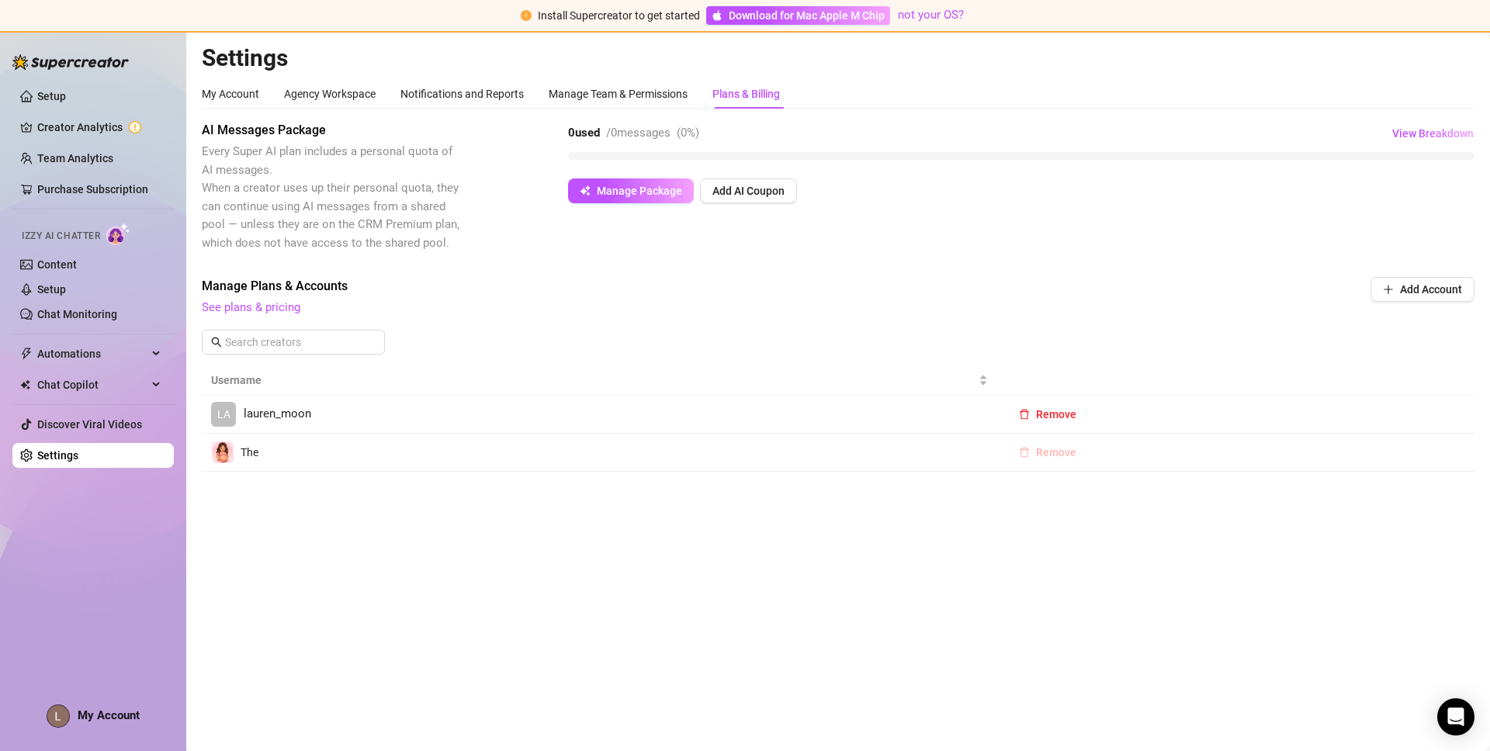
click at [1059, 450] on span "Remove" at bounding box center [1056, 452] width 40 height 12
click at [1156, 409] on span "OK" at bounding box center [1152, 412] width 15 height 12
click at [1053, 411] on span "Remove" at bounding box center [1056, 414] width 40 height 12
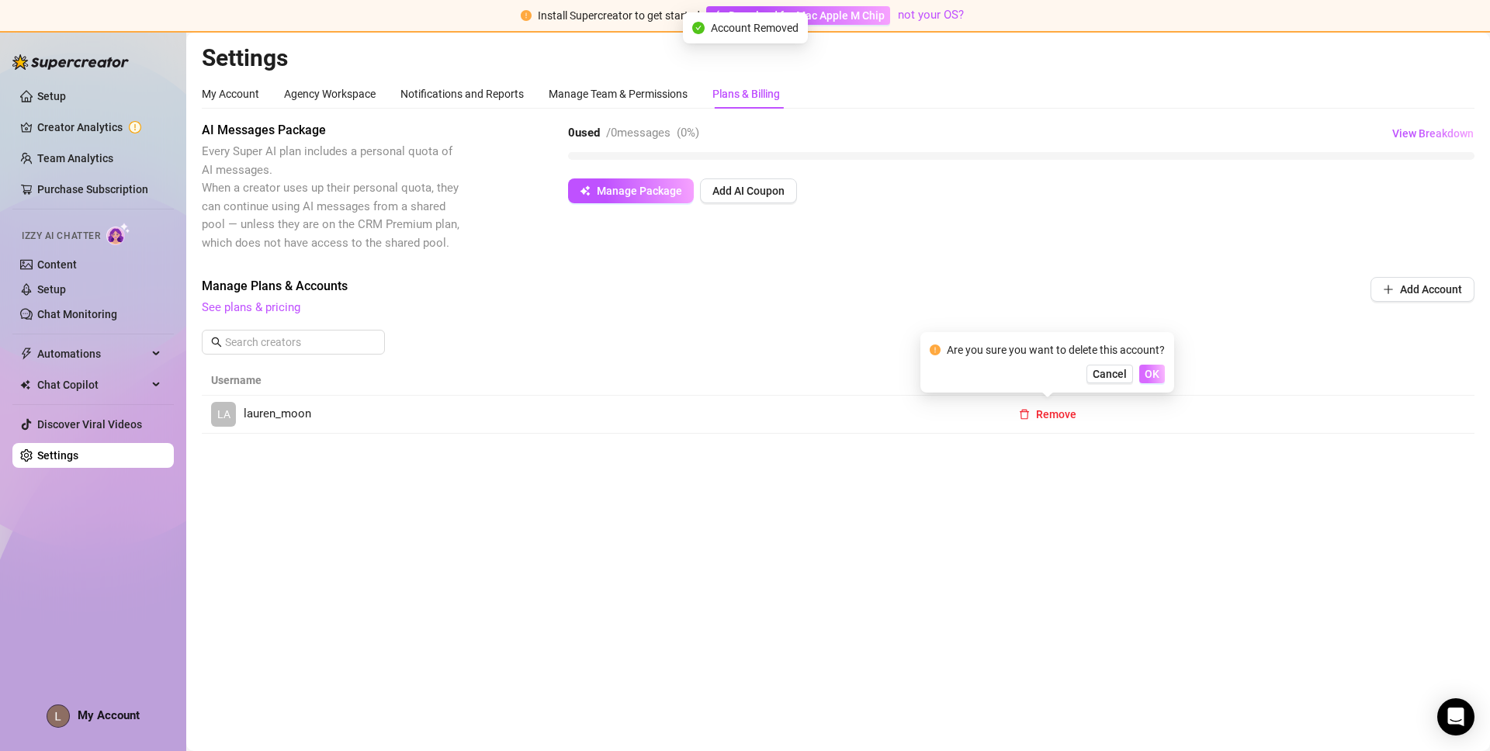
click at [1142, 374] on button "OK" at bounding box center [1152, 374] width 26 height 19
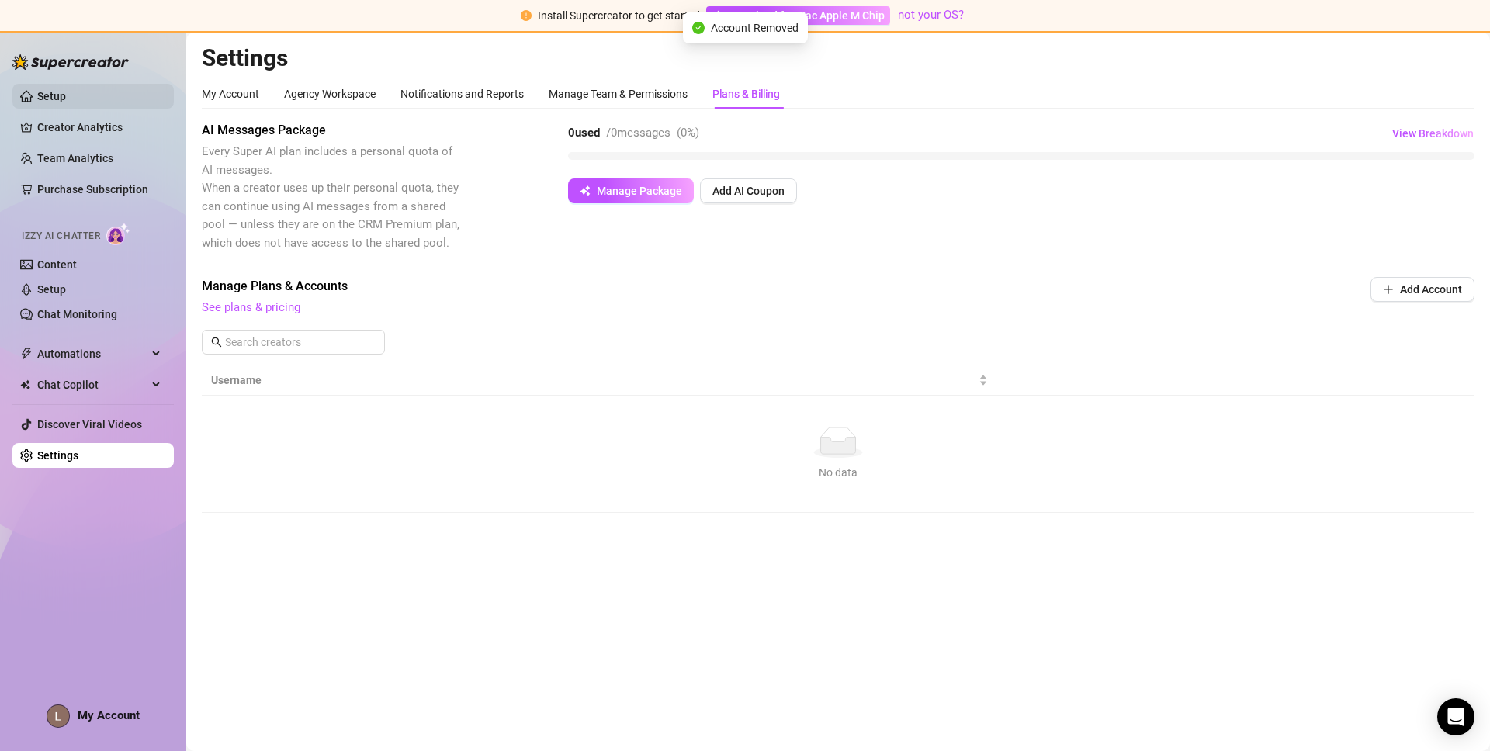
click at [66, 99] on link "Setup" at bounding box center [51, 96] width 29 height 12
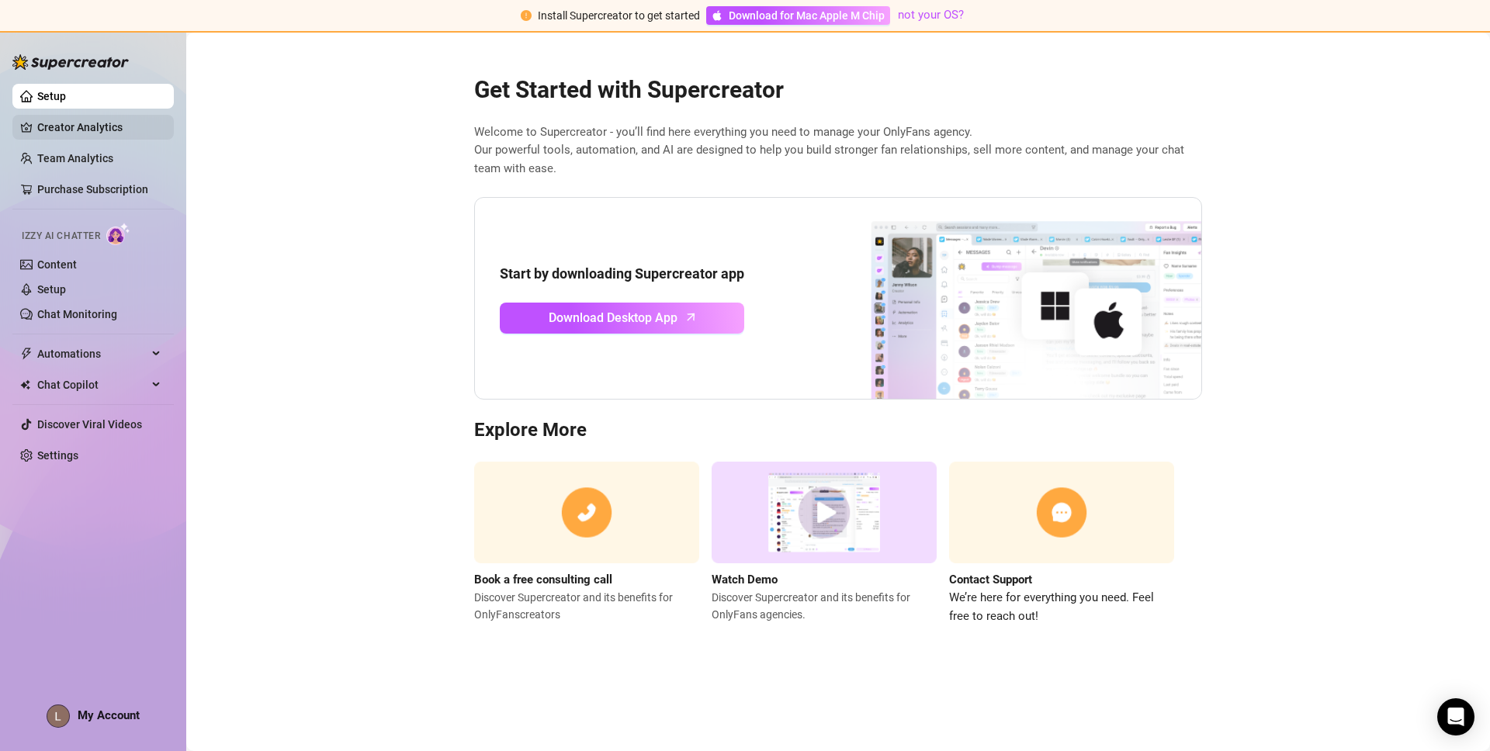
click at [78, 122] on link "Creator Analytics" at bounding box center [99, 127] width 124 height 25
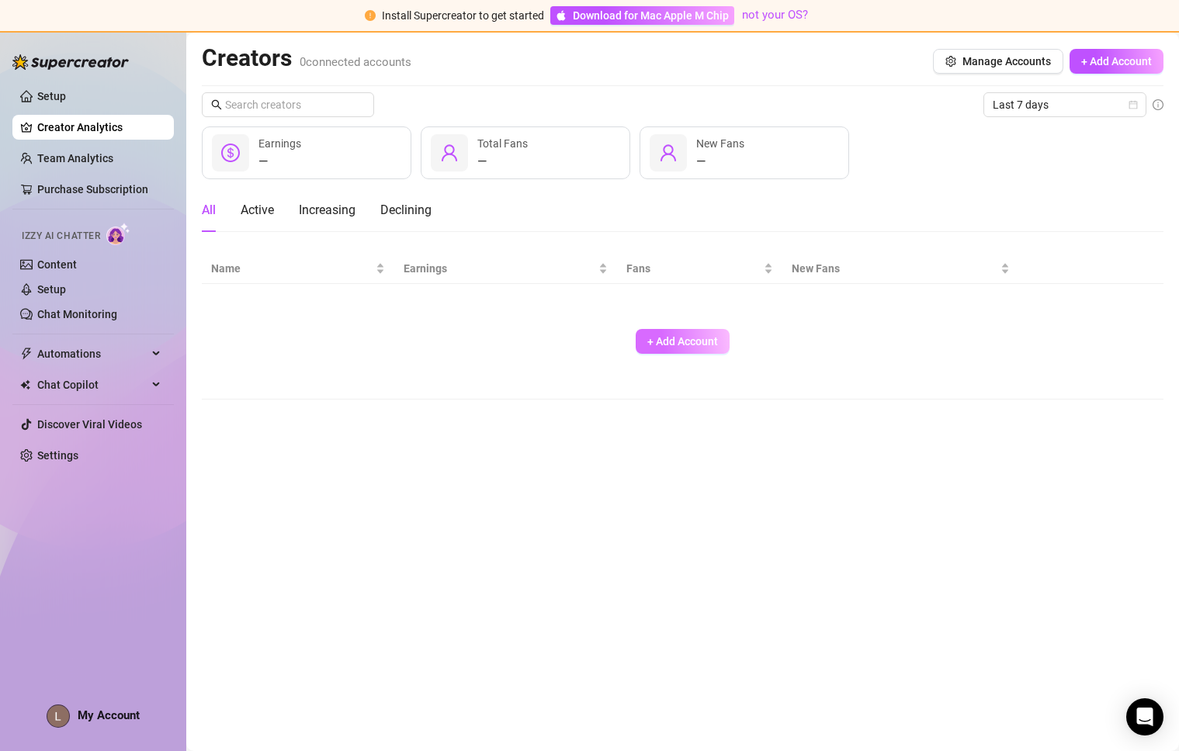
click at [712, 342] on span "+ Add Account" at bounding box center [682, 341] width 71 height 12
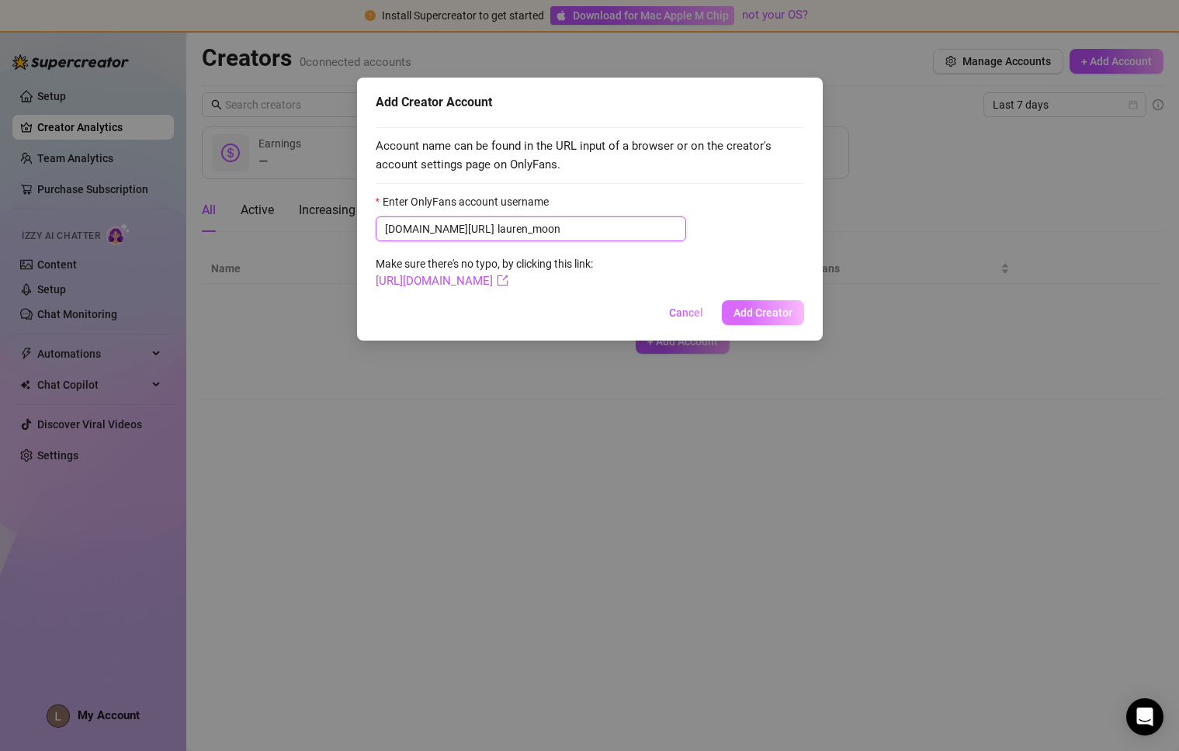
type input "lauren_moon"
click at [774, 315] on span "Add Creator" at bounding box center [762, 313] width 59 height 12
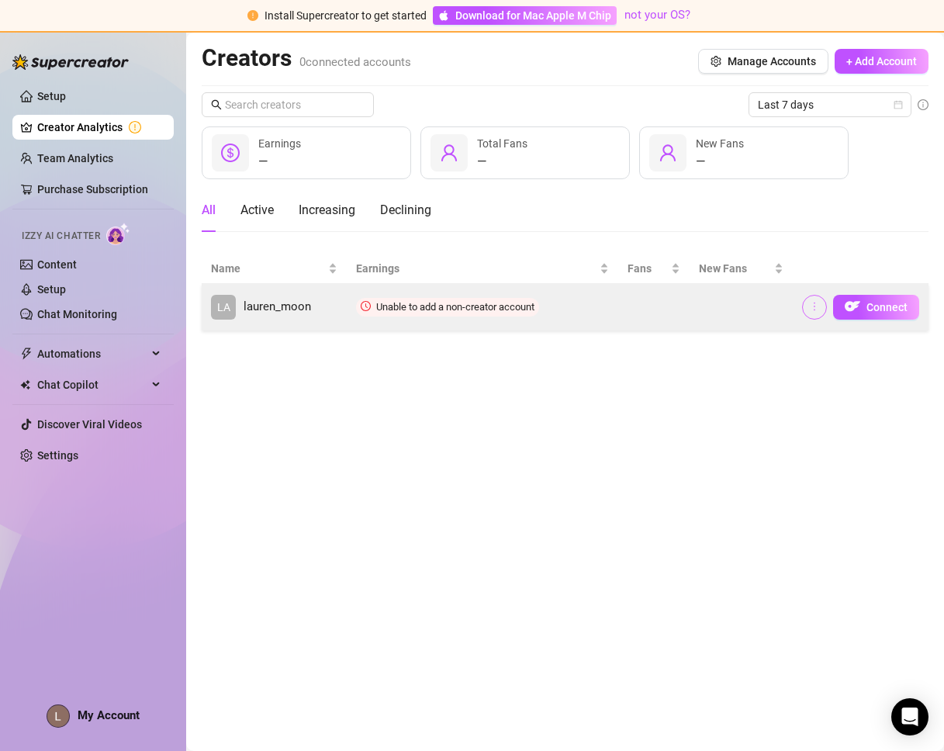
click at [812, 306] on icon "more" at bounding box center [814, 306] width 11 height 11
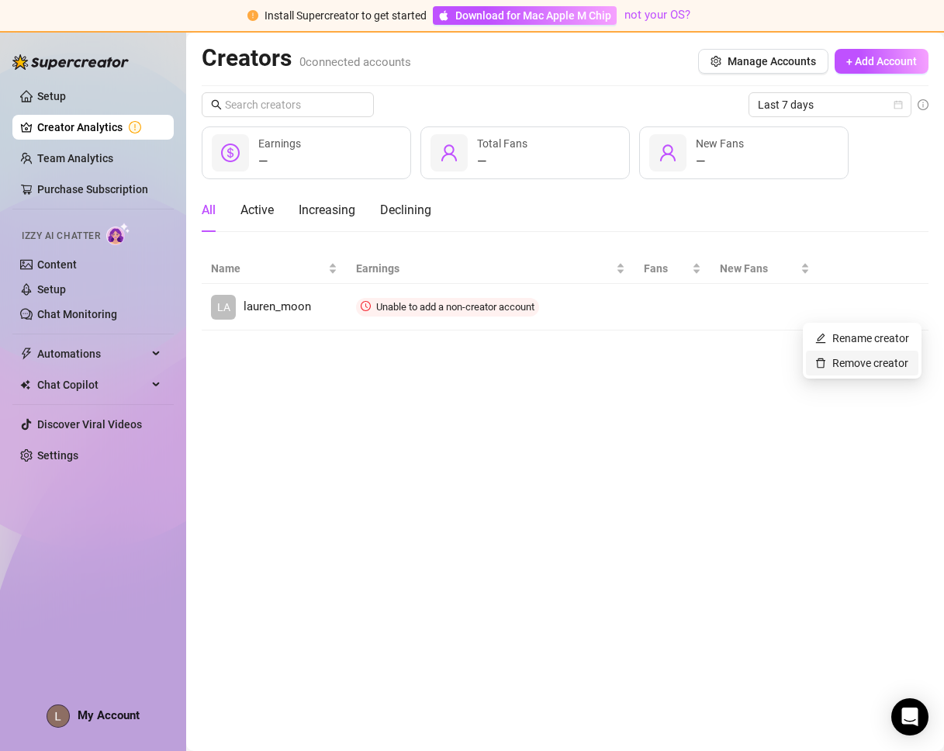
click at [857, 366] on link "Remove creator" at bounding box center [862, 363] width 93 height 12
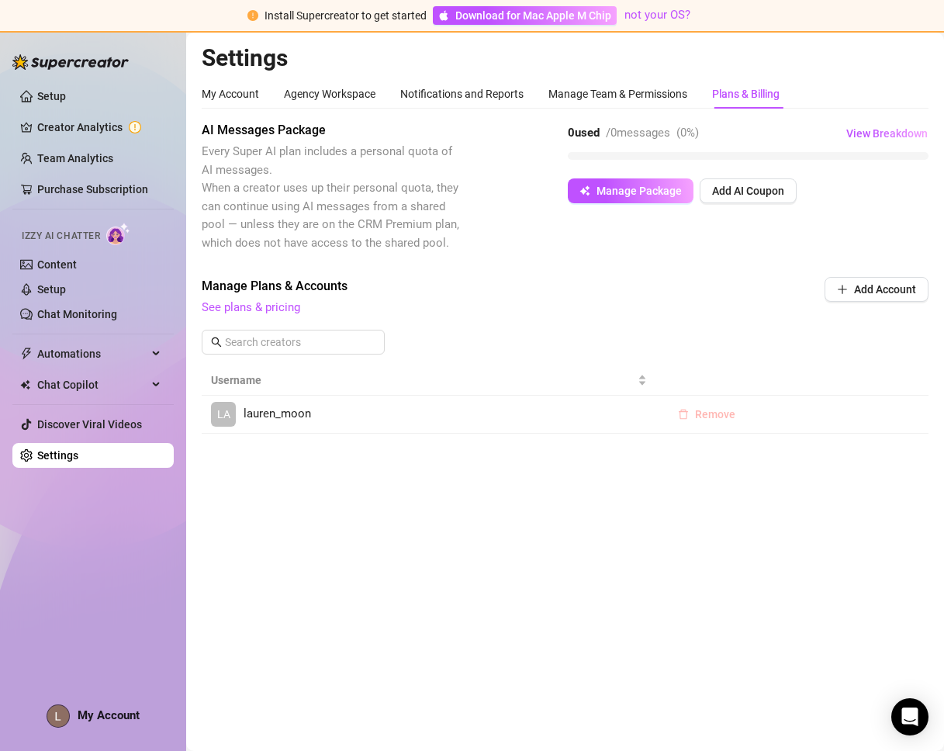
click at [685, 411] on icon "delete" at bounding box center [683, 414] width 11 height 11
click at [811, 371] on span "OK" at bounding box center [810, 374] width 15 height 12
click at [75, 129] on link "Creator Analytics" at bounding box center [99, 127] width 124 height 25
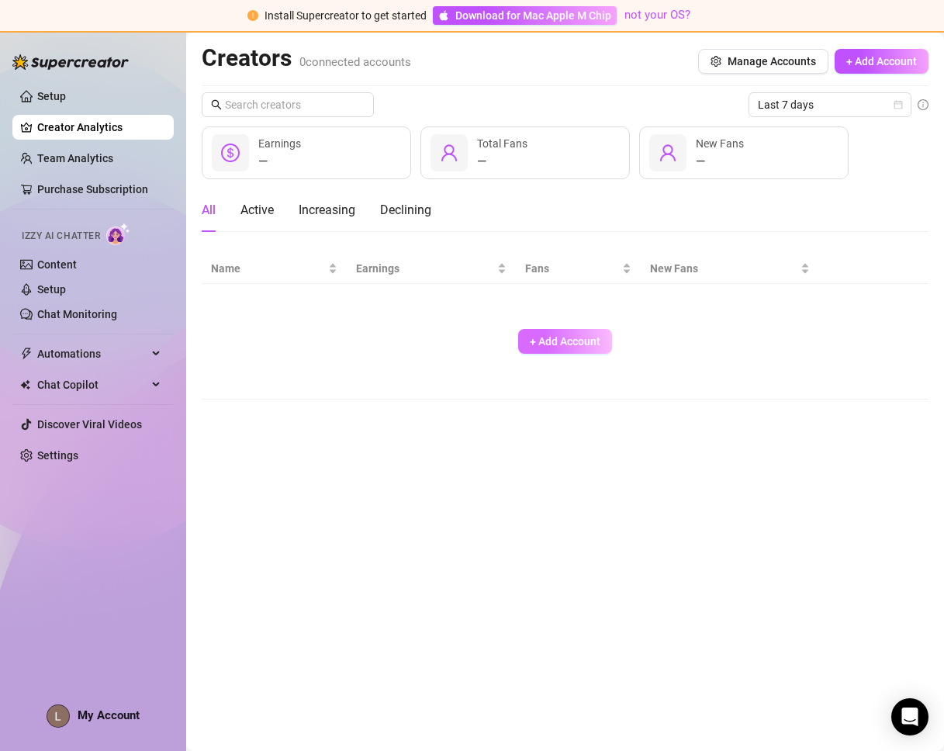
click at [558, 331] on button "+ Add Account" at bounding box center [565, 341] width 94 height 25
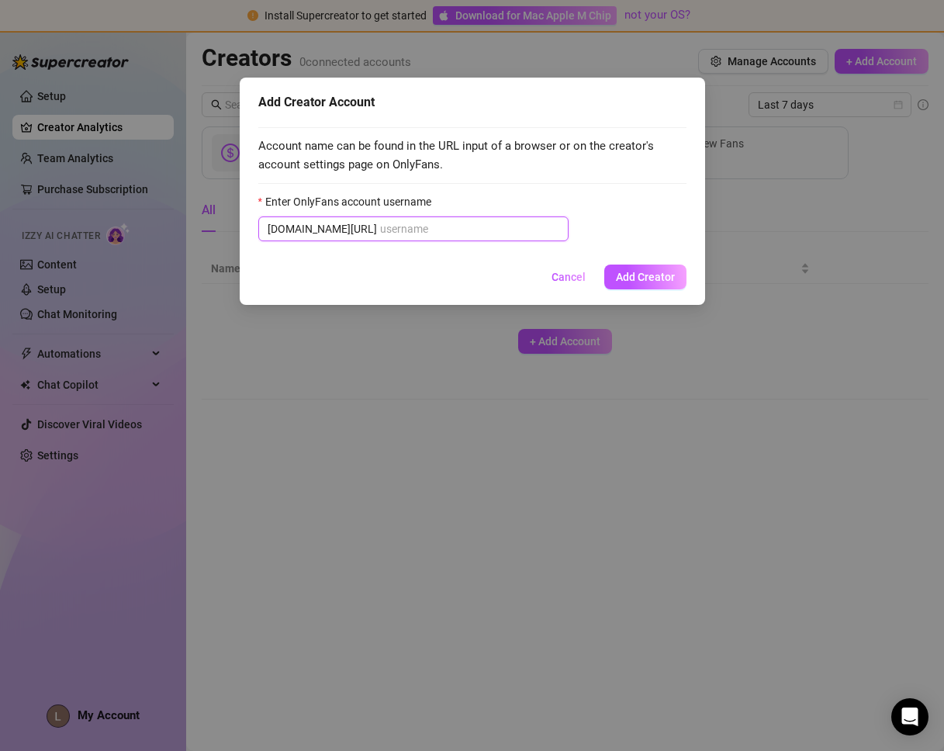
click at [474, 234] on input "Enter OnlyFans account username" at bounding box center [469, 228] width 179 height 17
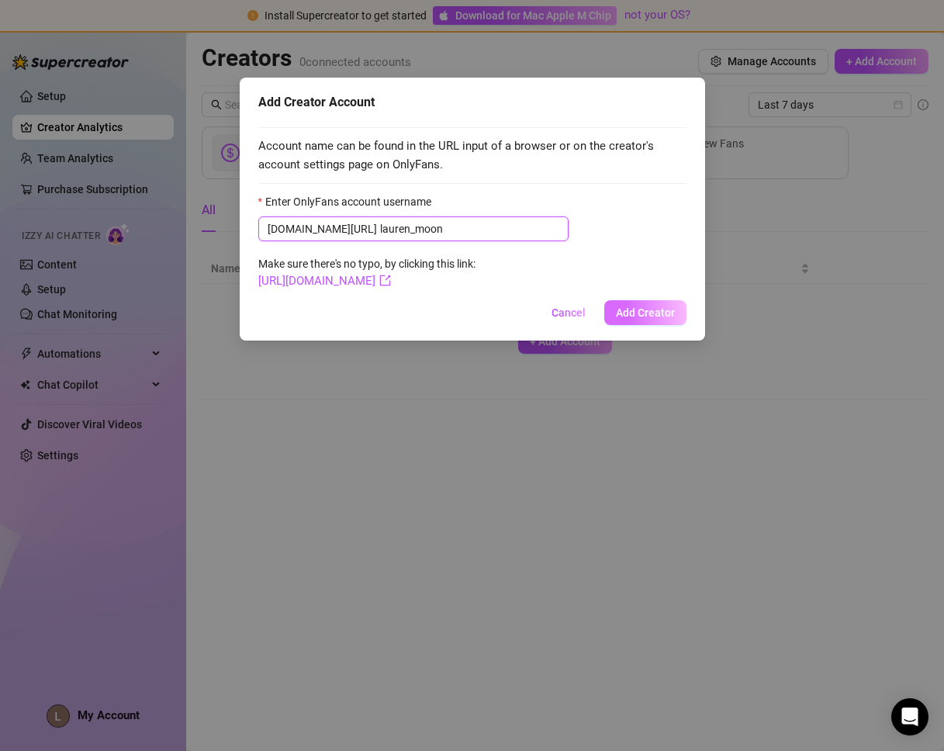
type input "lauren_moon"
click at [647, 316] on span "Add Creator" at bounding box center [645, 313] width 59 height 12
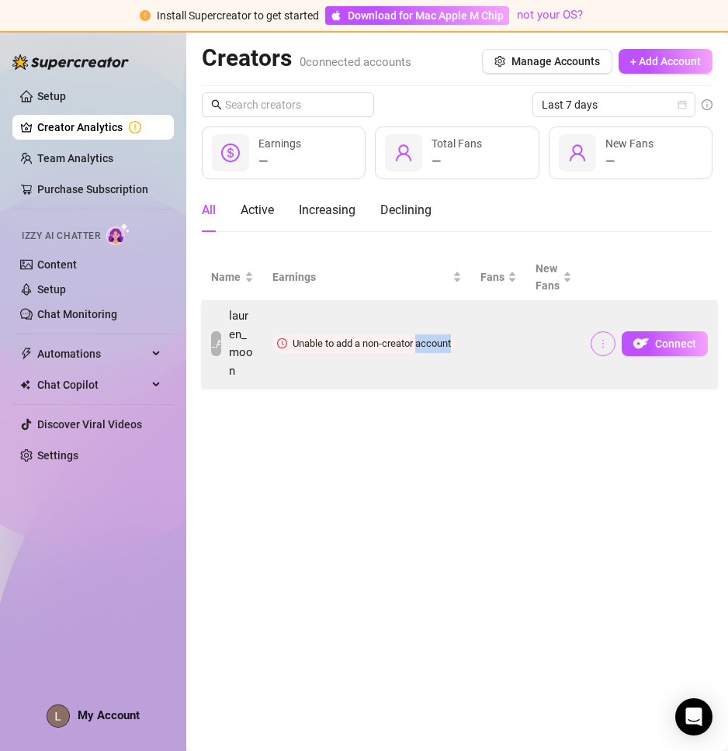
click at [608, 344] on icon "more" at bounding box center [603, 343] width 11 height 11
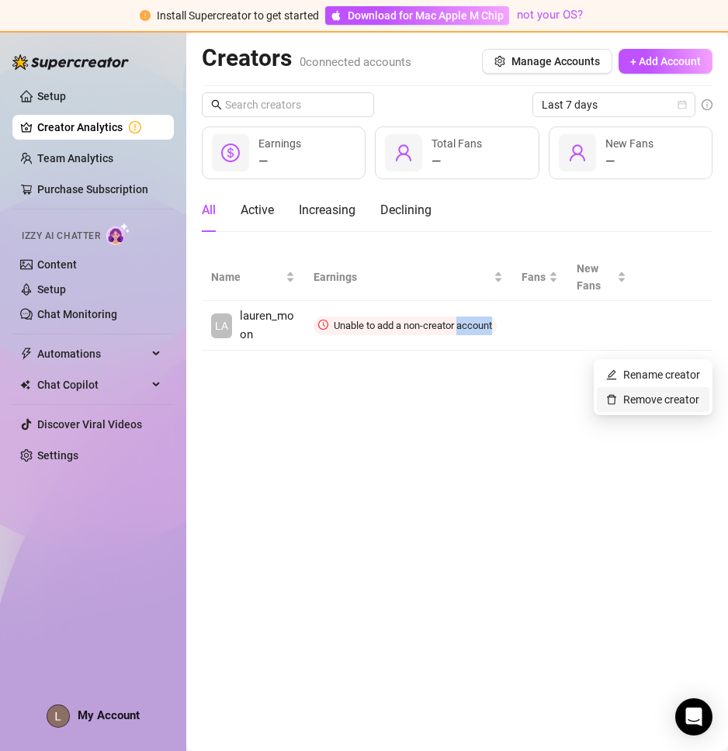
click at [635, 400] on link "Remove creator" at bounding box center [652, 399] width 93 height 12
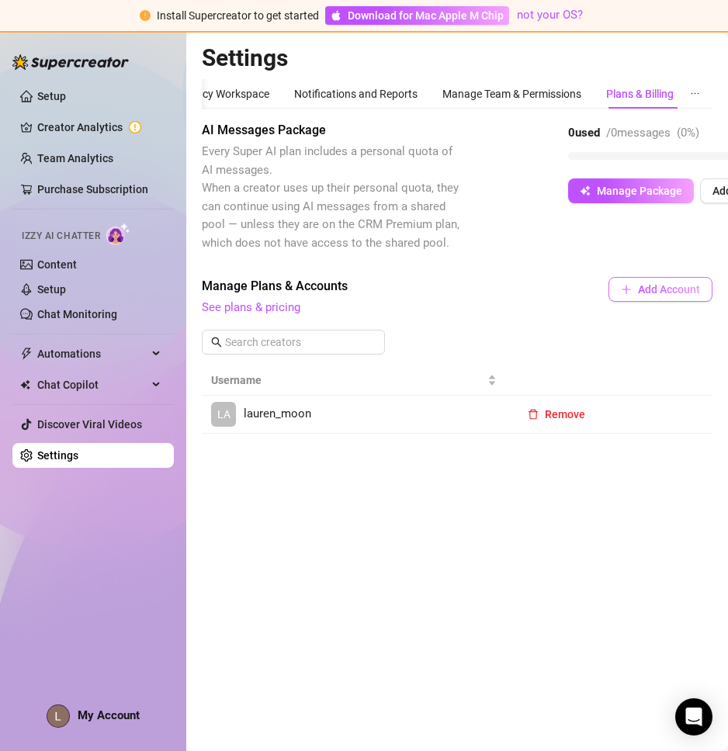
click at [643, 293] on span "Add Account" at bounding box center [669, 289] width 62 height 12
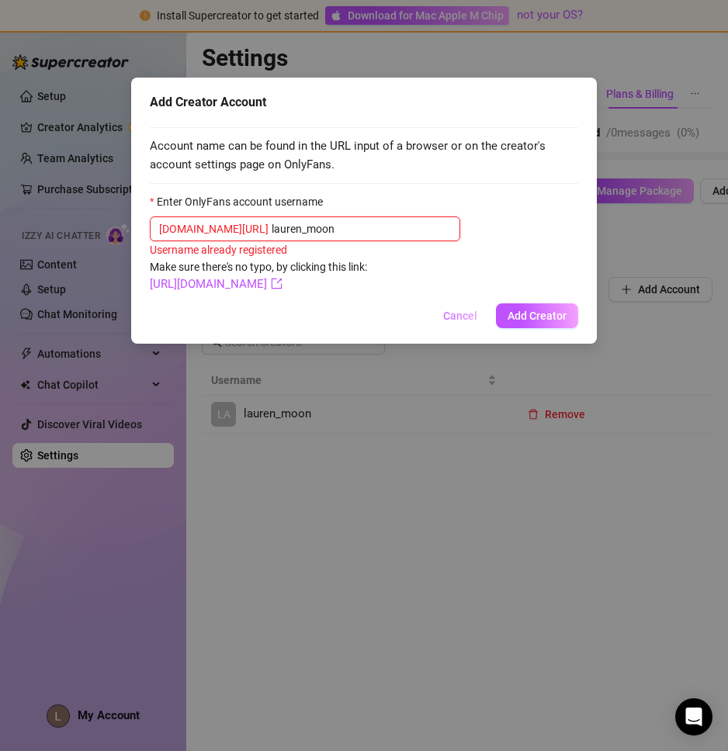
type input "lauren_moon"
click at [466, 314] on span "Cancel" at bounding box center [460, 316] width 34 height 12
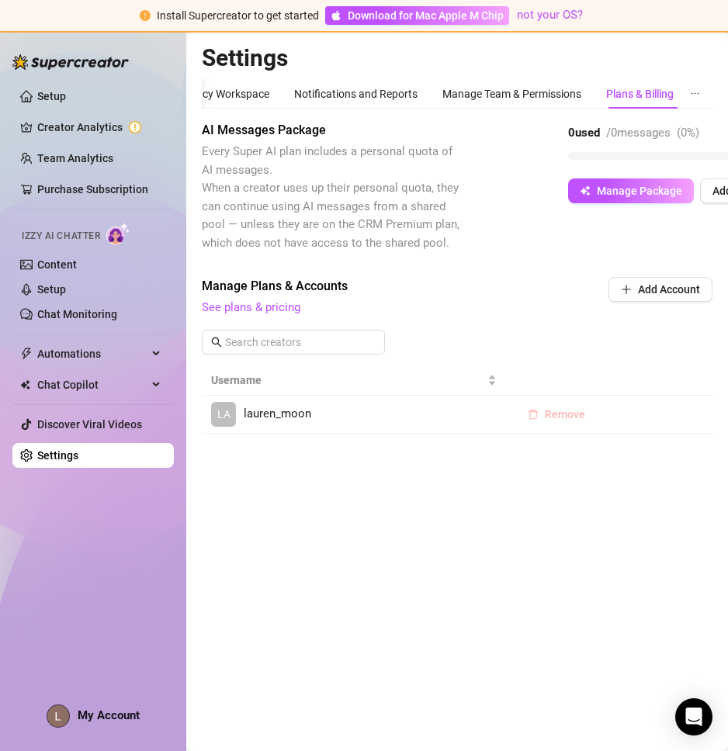
click at [566, 409] on span "Remove" at bounding box center [565, 414] width 40 height 12
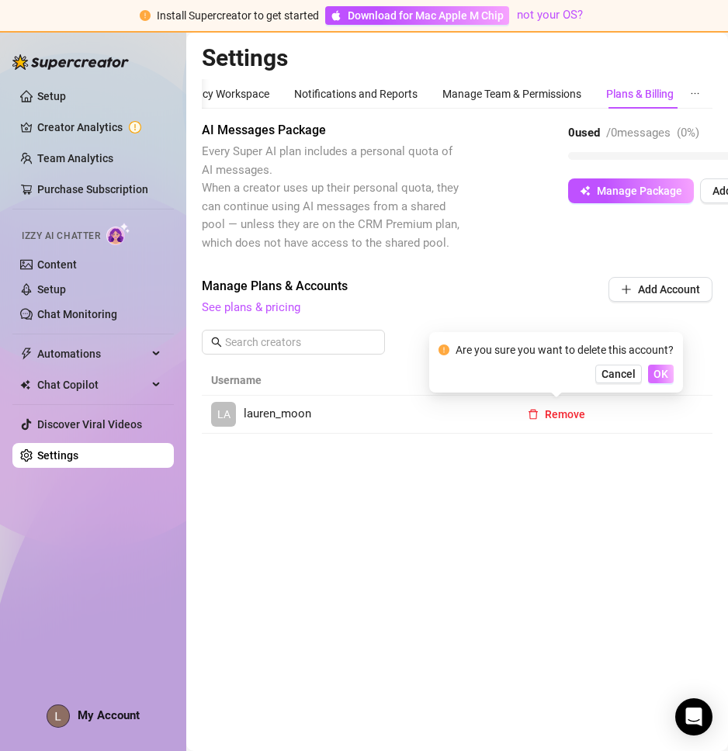
click at [661, 372] on span "OK" at bounding box center [660, 374] width 15 height 12
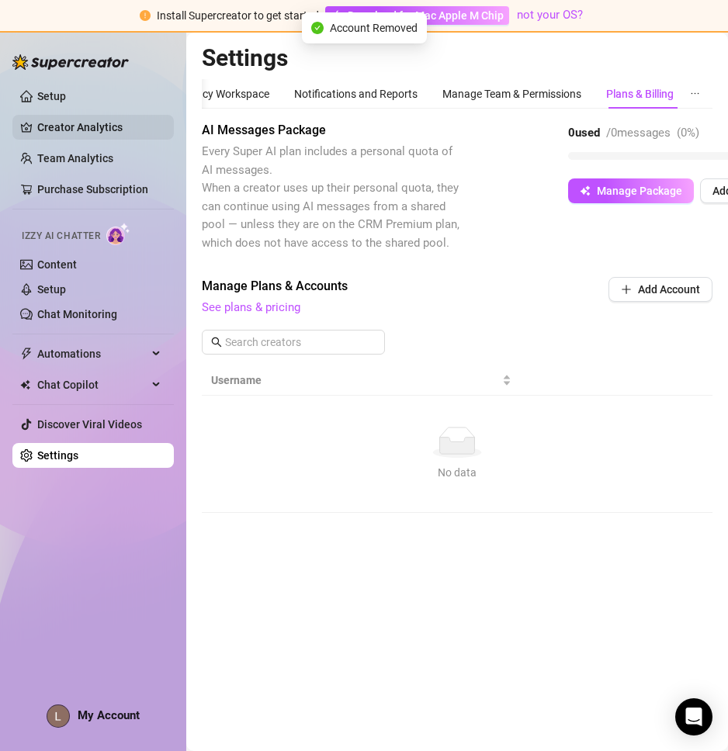
click at [65, 126] on link "Creator Analytics" at bounding box center [99, 127] width 124 height 25
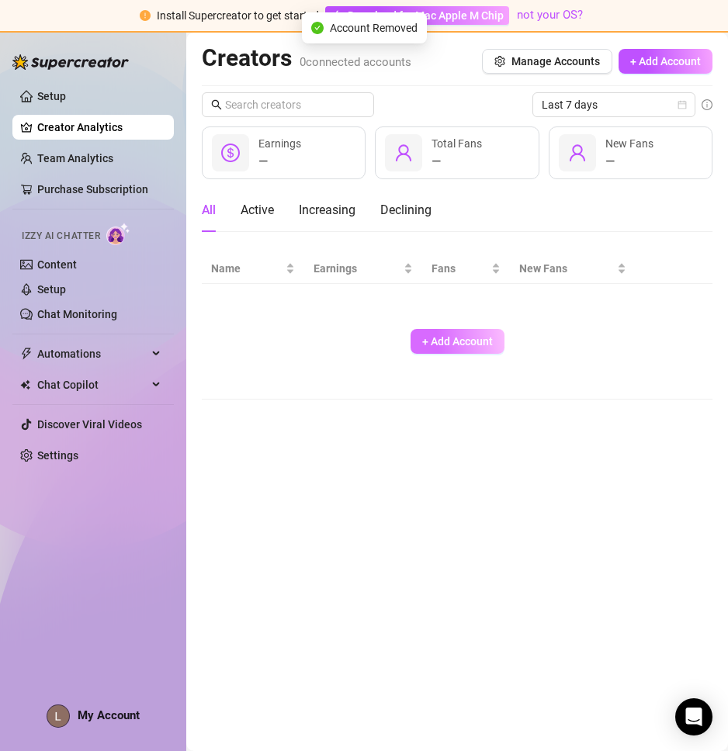
click at [457, 338] on span "+ Add Account" at bounding box center [457, 341] width 71 height 12
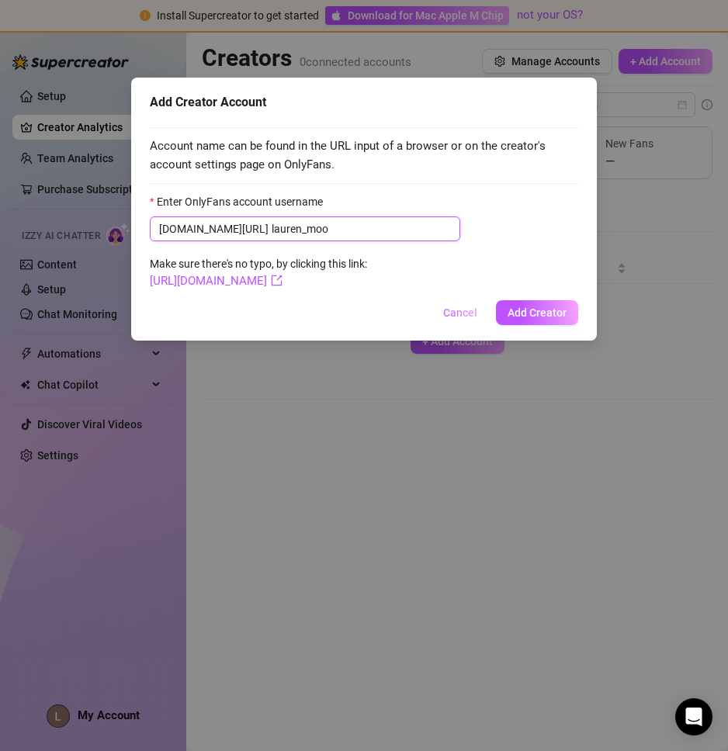
type input "lauren_moon"
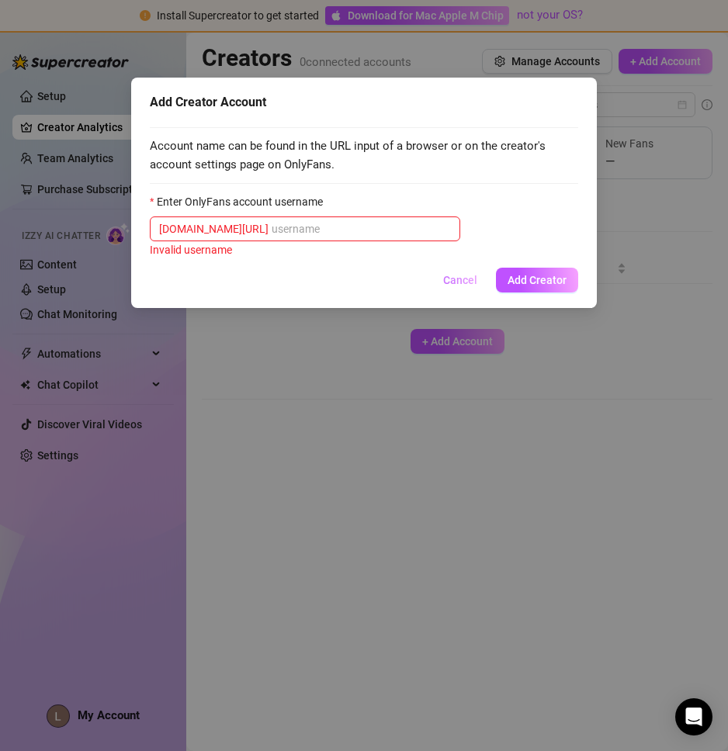
click at [466, 275] on span "Cancel" at bounding box center [460, 280] width 34 height 12
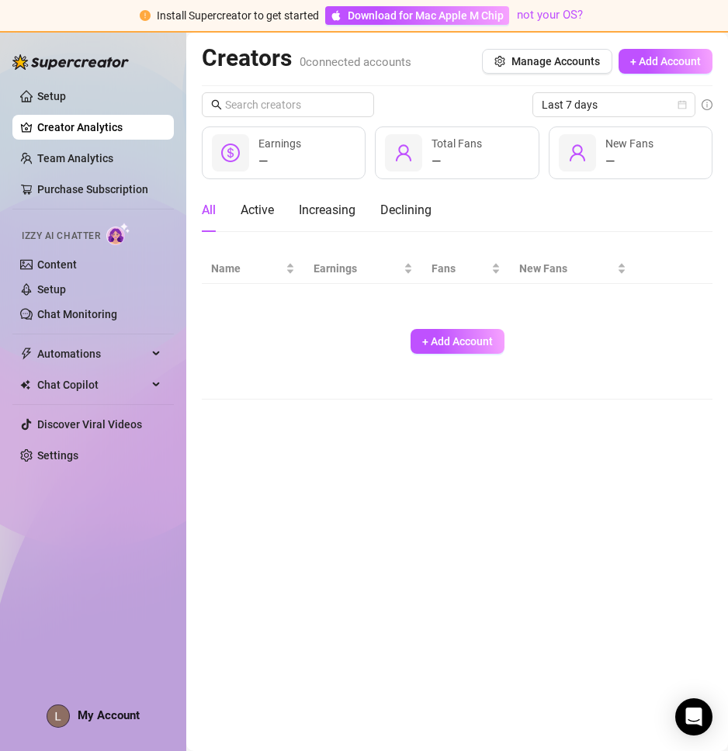
click at [332, 331] on div "+ Add Account" at bounding box center [457, 341] width 492 height 102
click at [473, 345] on span "+ Add Account" at bounding box center [457, 341] width 71 height 12
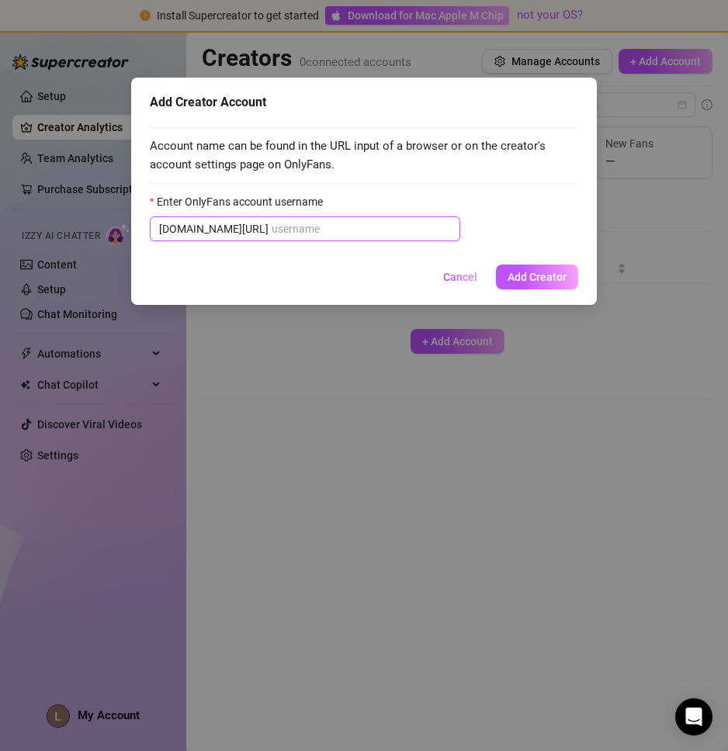
paste input "lauren_moon"
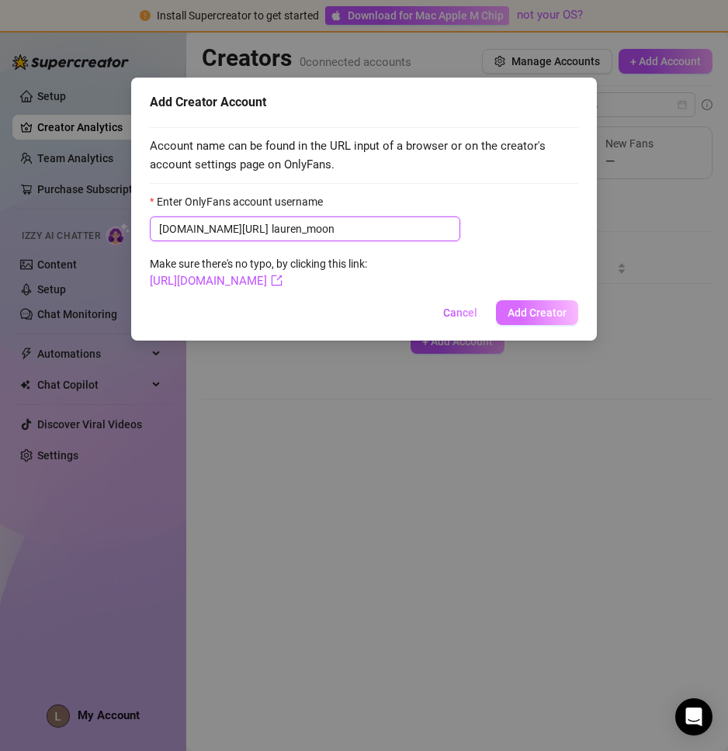
type input "lauren_moon"
click at [538, 314] on span "Add Creator" at bounding box center [537, 313] width 59 height 12
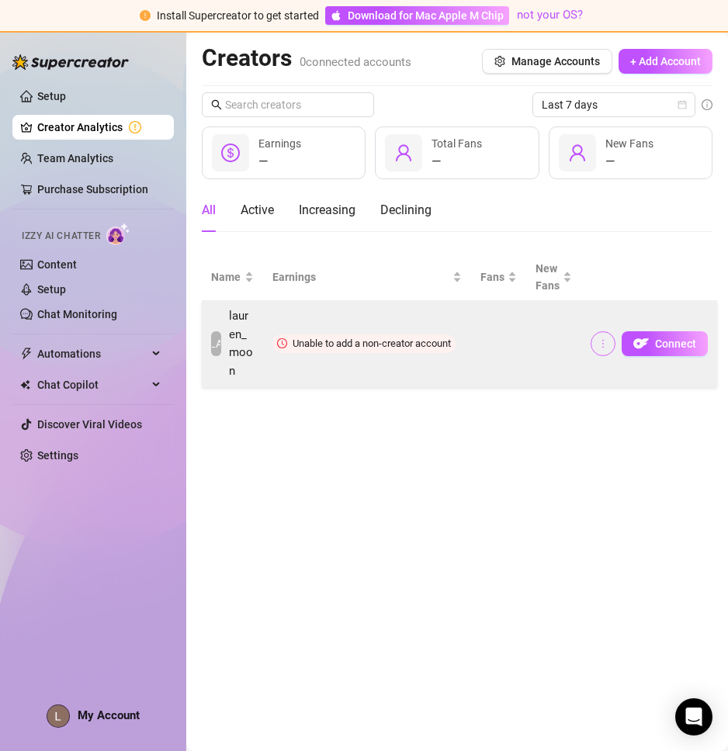
click at [607, 350] on button "button" at bounding box center [603, 343] width 25 height 25
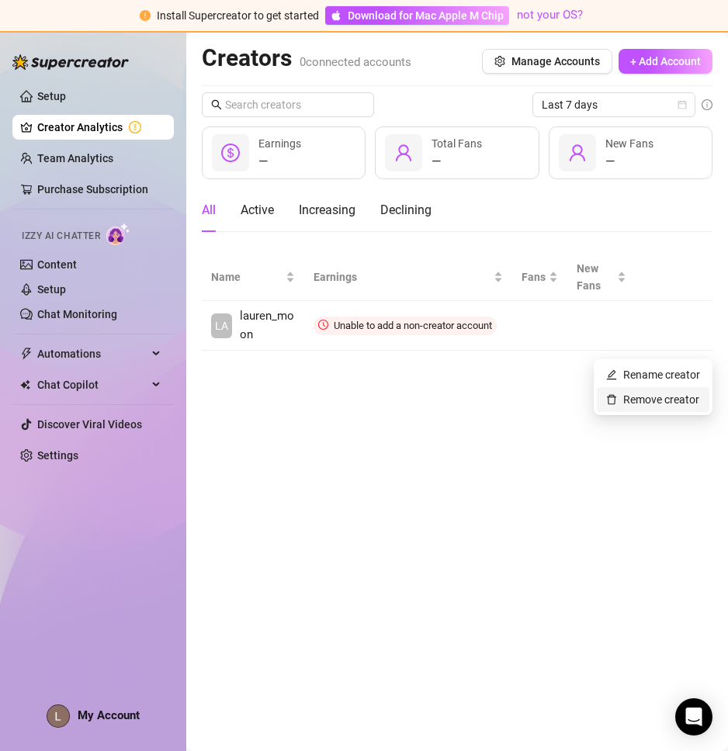
click at [649, 402] on link "Remove creator" at bounding box center [652, 399] width 93 height 12
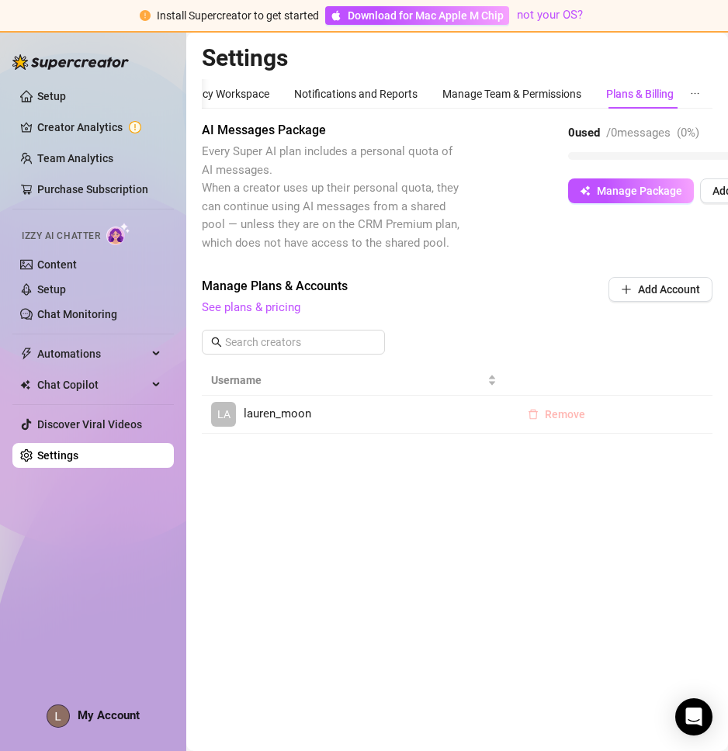
click at [563, 416] on span "Remove" at bounding box center [565, 414] width 40 height 12
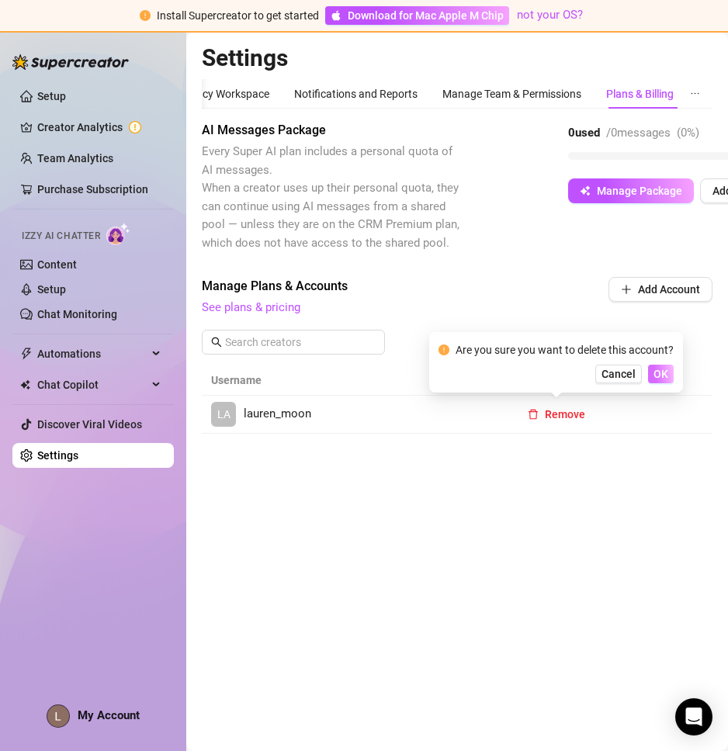
click at [655, 375] on span "OK" at bounding box center [660, 374] width 15 height 12
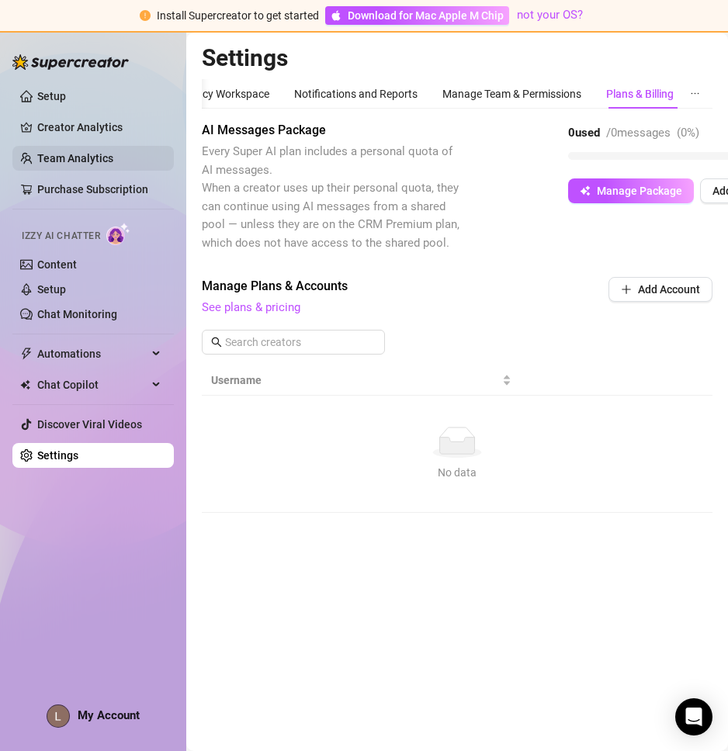
click at [103, 153] on link "Team Analytics" at bounding box center [75, 158] width 76 height 12
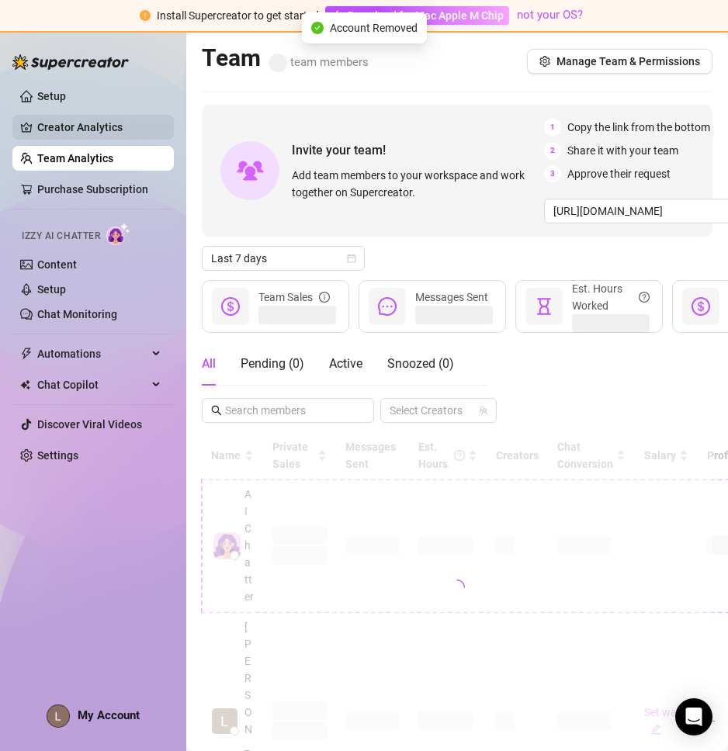
click at [85, 120] on link "Creator Analytics" at bounding box center [99, 127] width 124 height 25
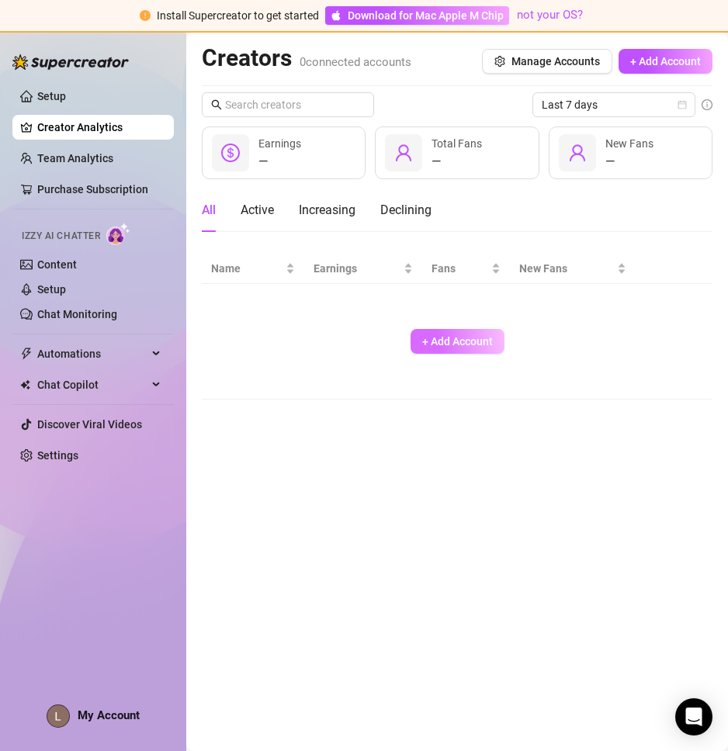
click at [475, 345] on span "+ Add Account" at bounding box center [457, 341] width 71 height 12
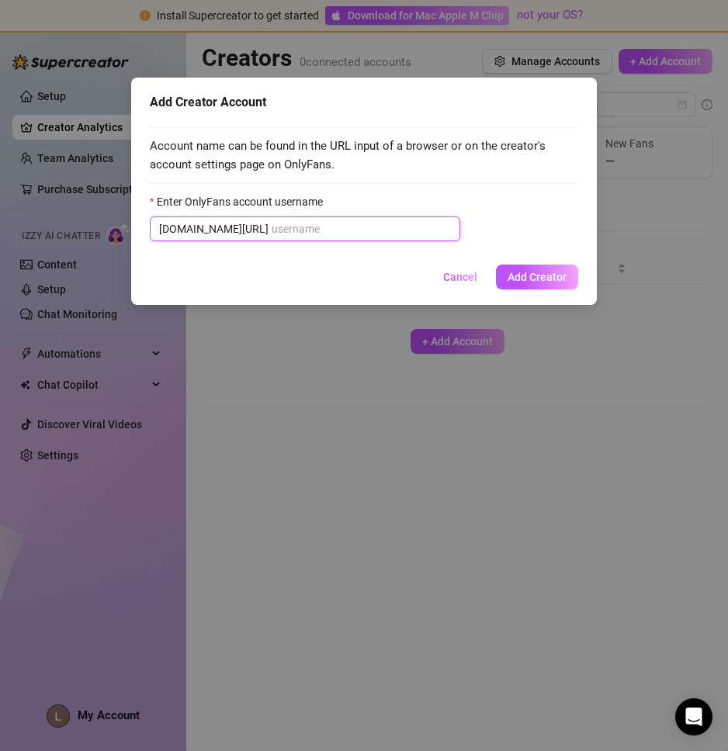
paste input "[DEMOGRAPHIC_DATA]"
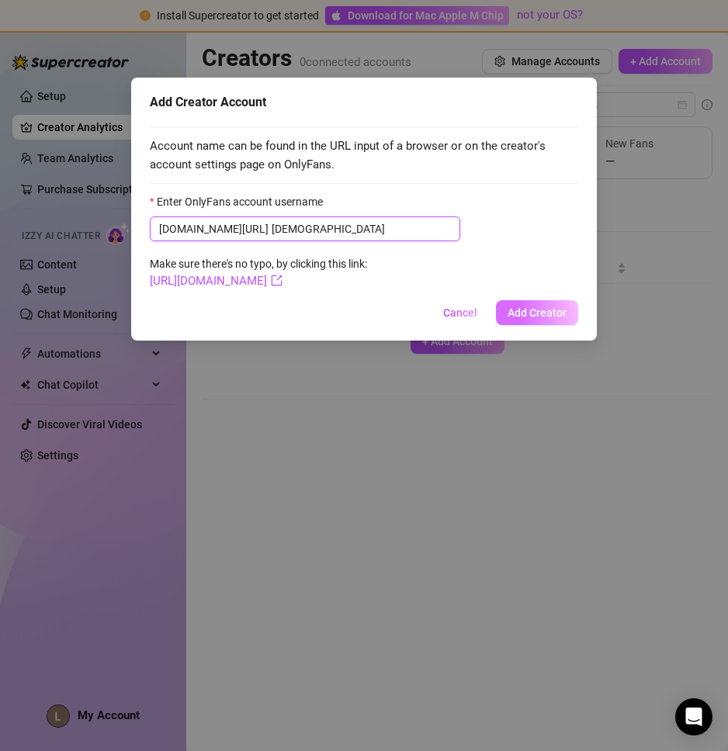
type input "[DEMOGRAPHIC_DATA]"
click at [562, 310] on span "Add Creator" at bounding box center [537, 313] width 59 height 12
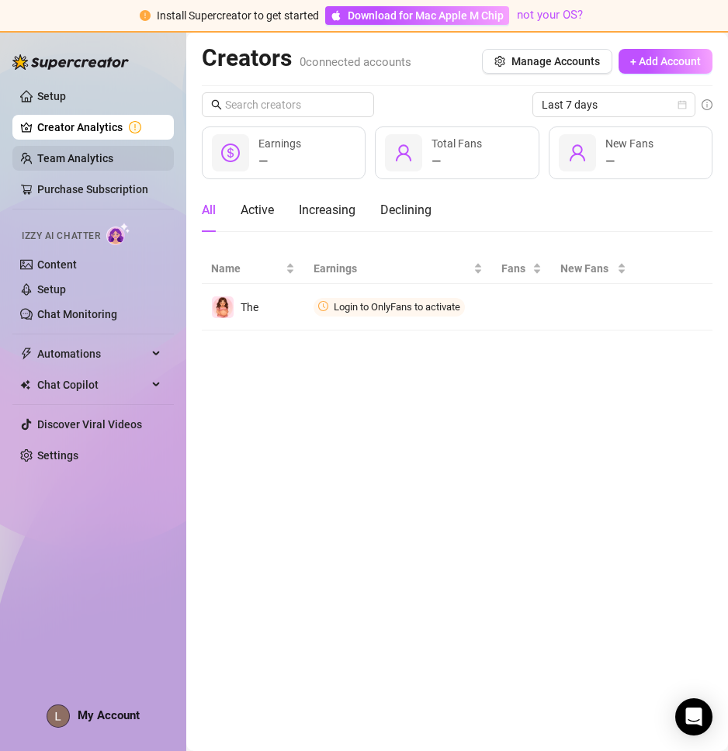
click at [59, 160] on link "Team Analytics" at bounding box center [75, 158] width 76 height 12
